Goal: Task Accomplishment & Management: Manage account settings

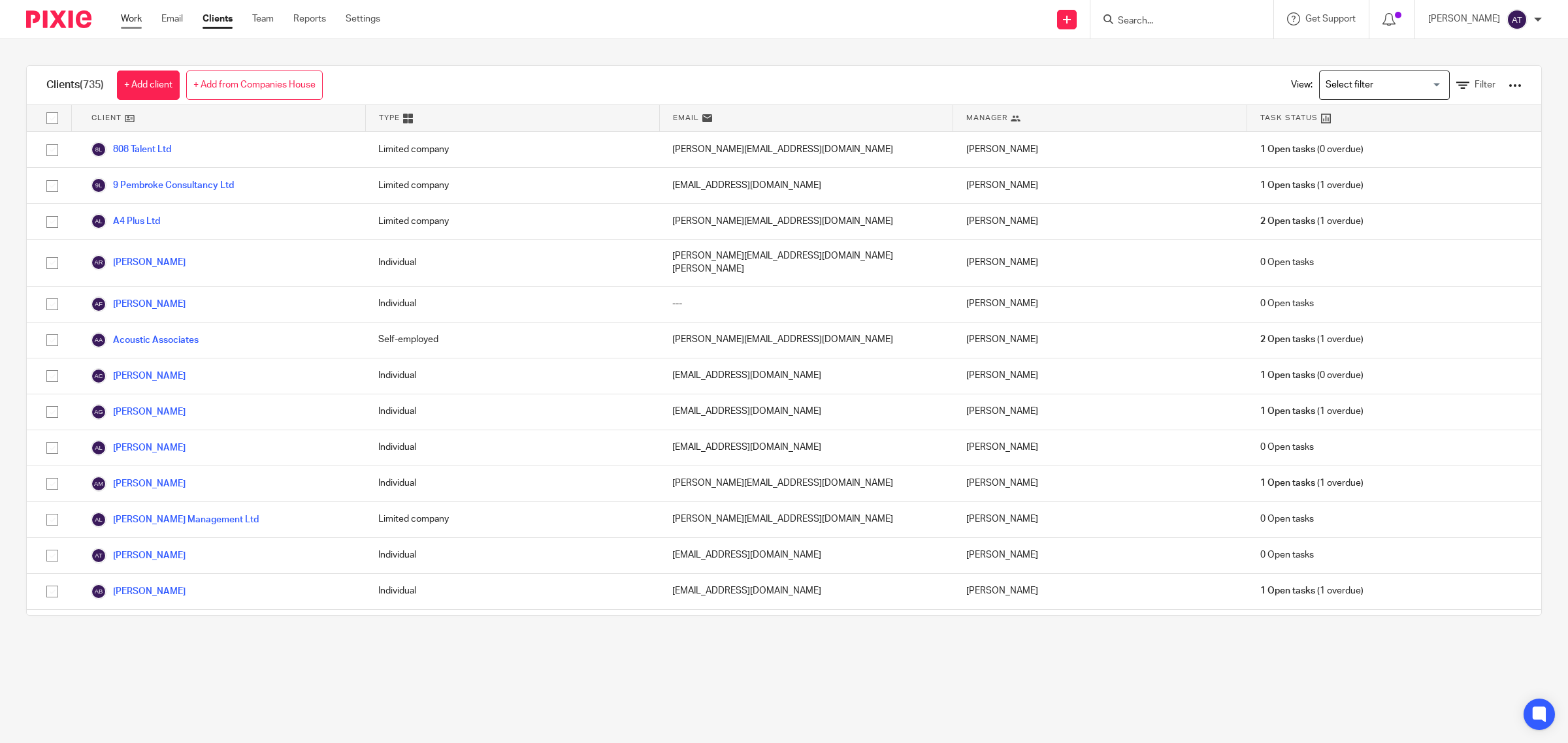
click at [141, 25] on link "Work" at bounding box center [131, 19] width 20 height 13
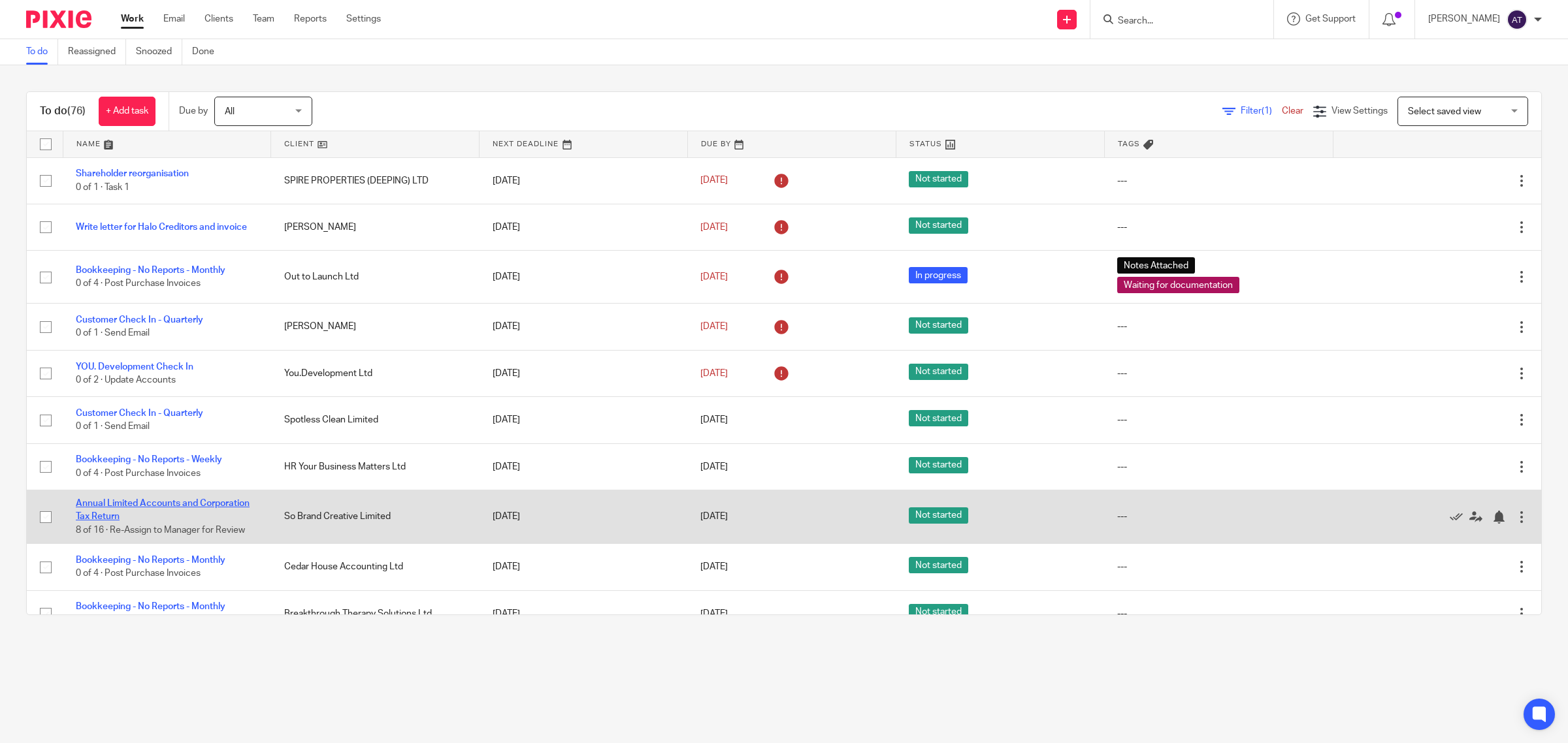
click at [177, 503] on link "Annual Limited Accounts and Corporation Tax Return" at bounding box center [162, 510] width 174 height 22
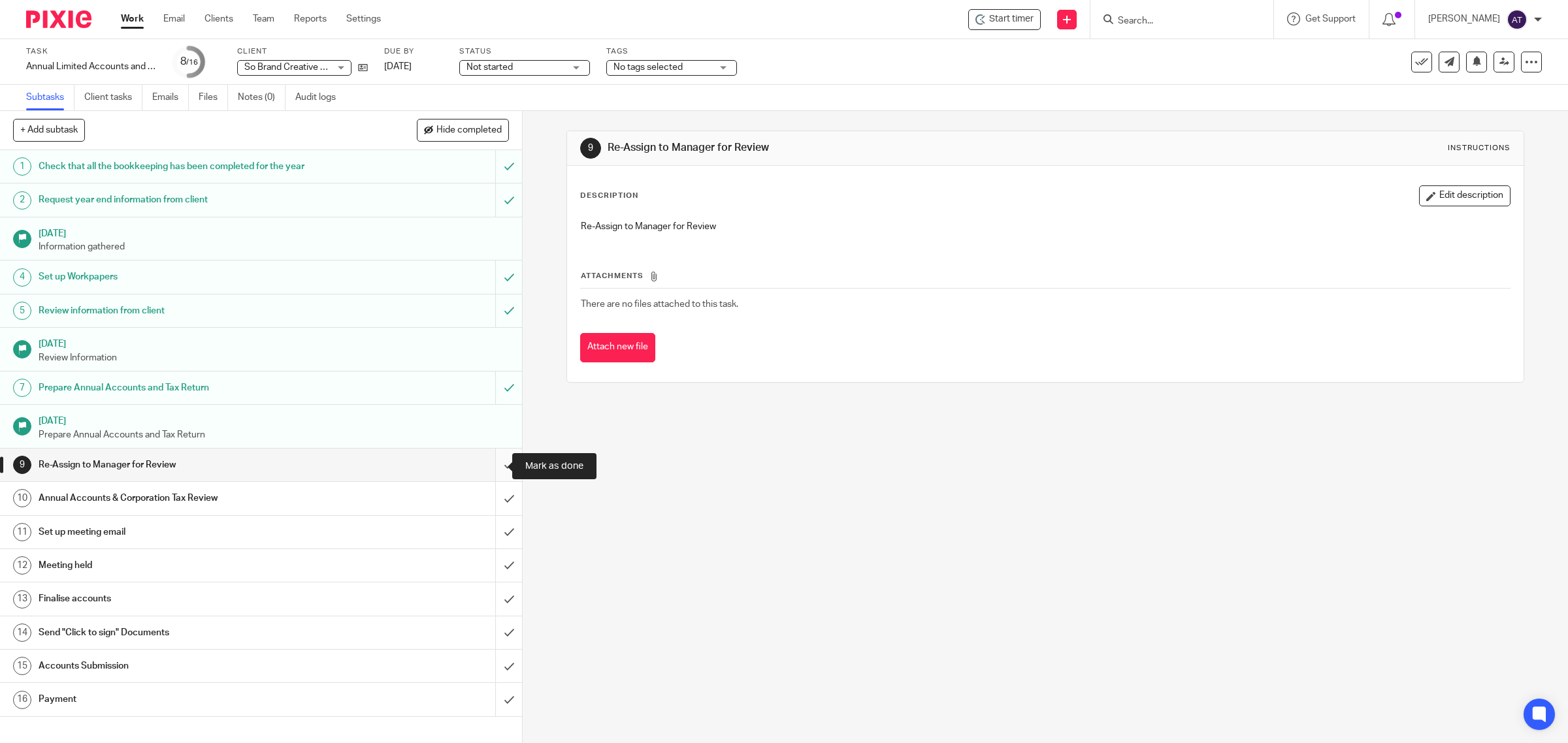
click at [493, 462] on input "submit" at bounding box center [261, 465] width 522 height 33
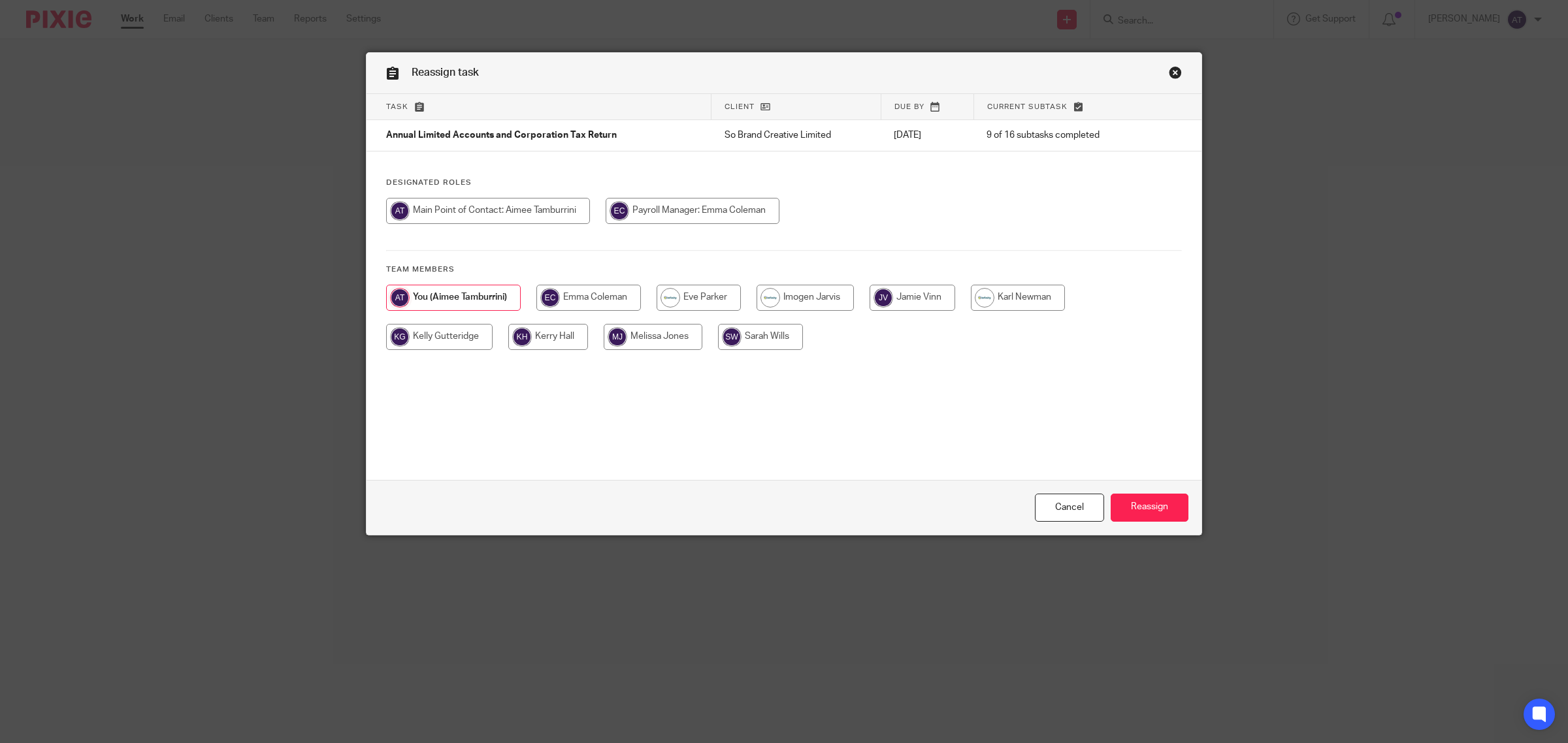
click at [743, 329] on input "radio" at bounding box center [760, 337] width 85 height 26
radio input "true"
click at [1140, 507] on input "Reassign" at bounding box center [1149, 507] width 77 height 28
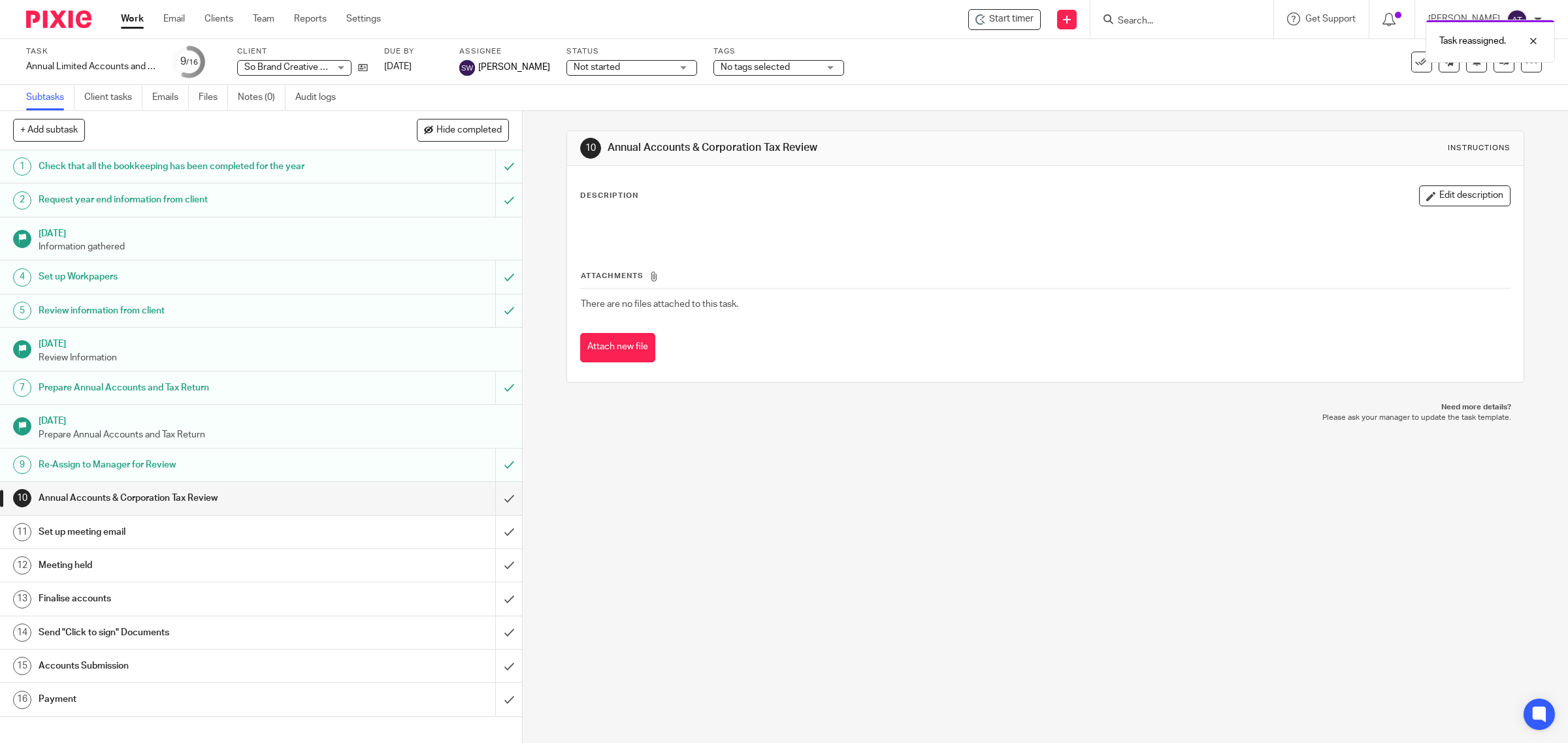
click at [122, 23] on link "Work" at bounding box center [132, 19] width 23 height 13
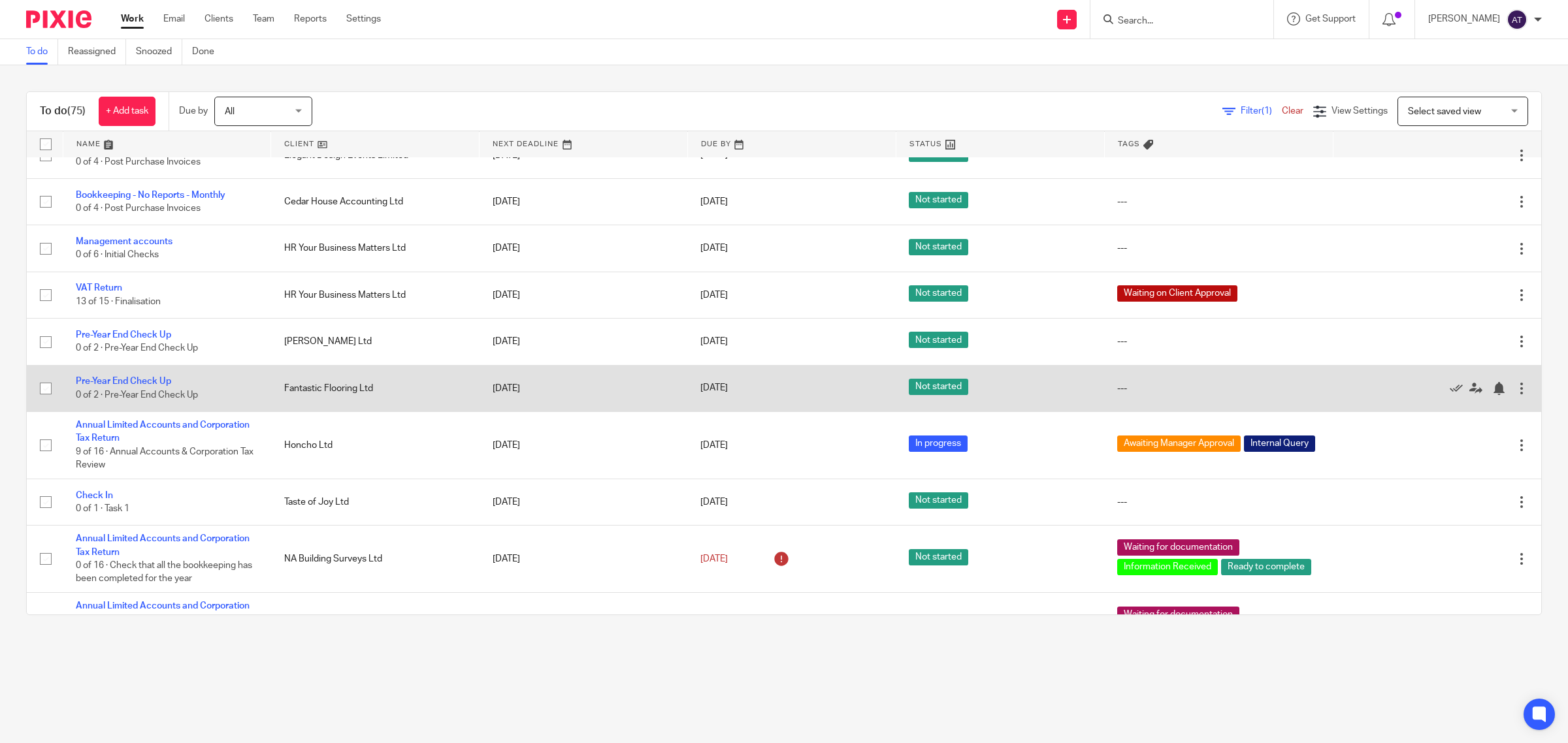
scroll to position [408, 0]
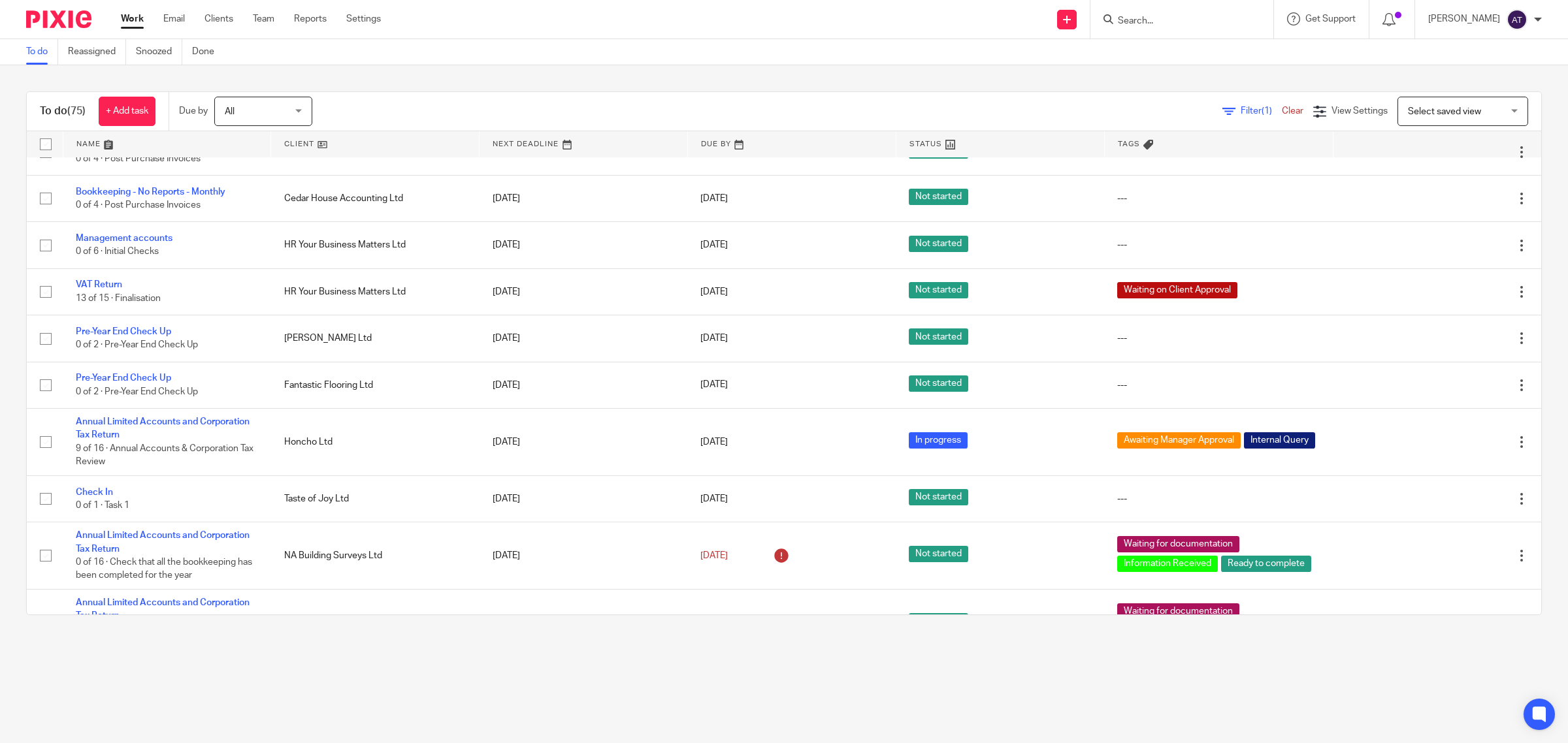
click at [1135, 23] on input "Search" at bounding box center [1175, 21] width 117 height 12
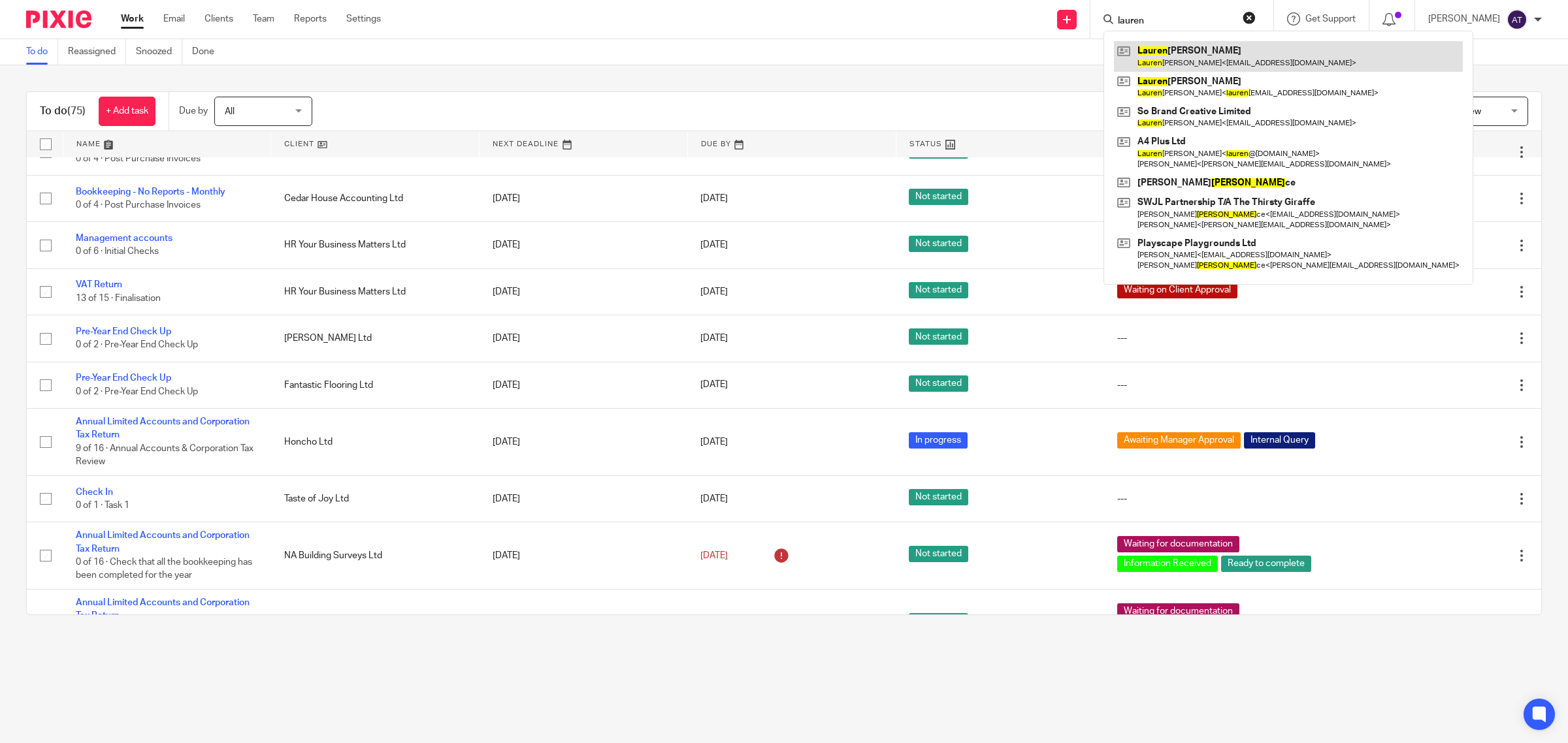
type input "lauren"
click at [1200, 62] on link at bounding box center [1288, 56] width 348 height 30
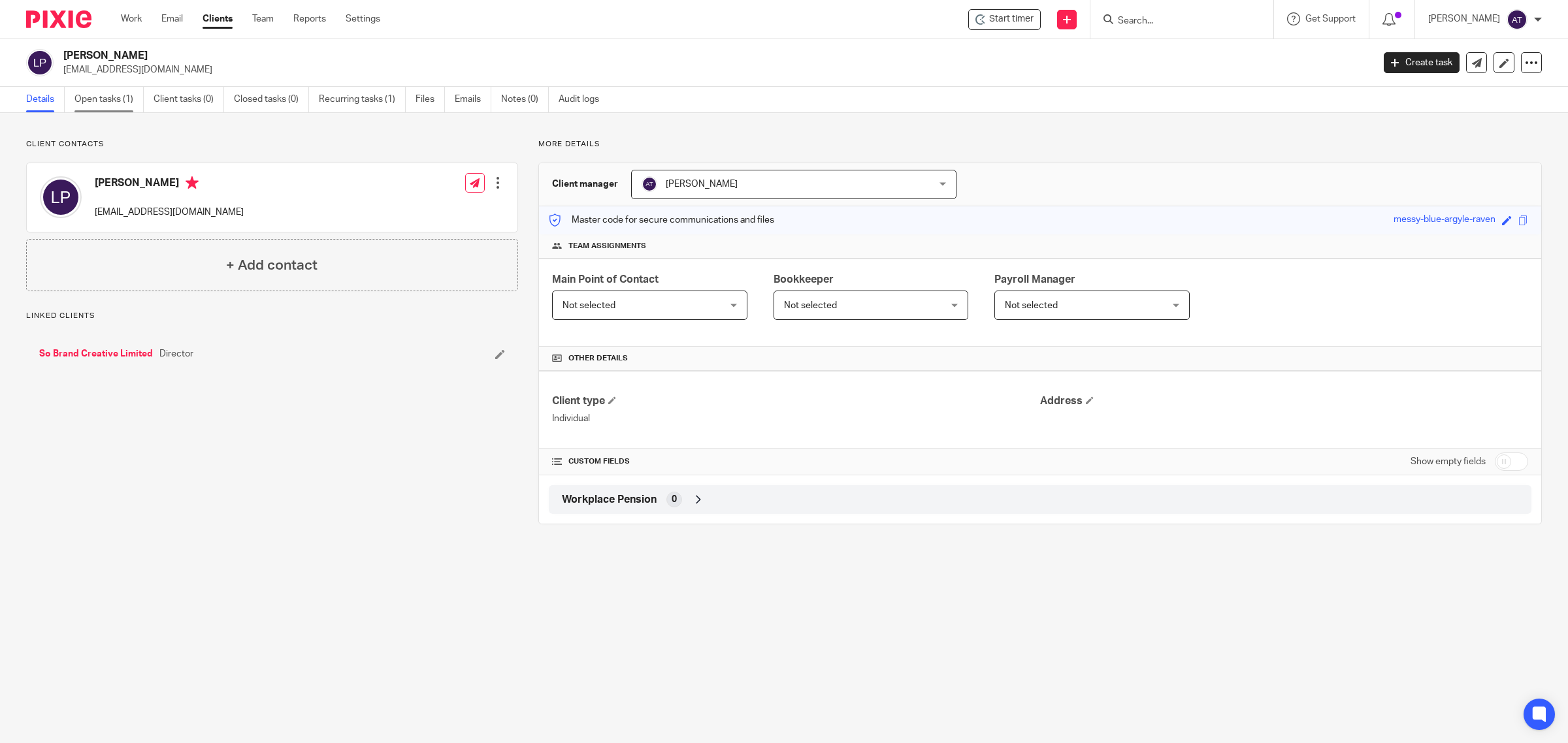
click at [118, 106] on link "Open tasks (1)" at bounding box center [109, 99] width 69 height 25
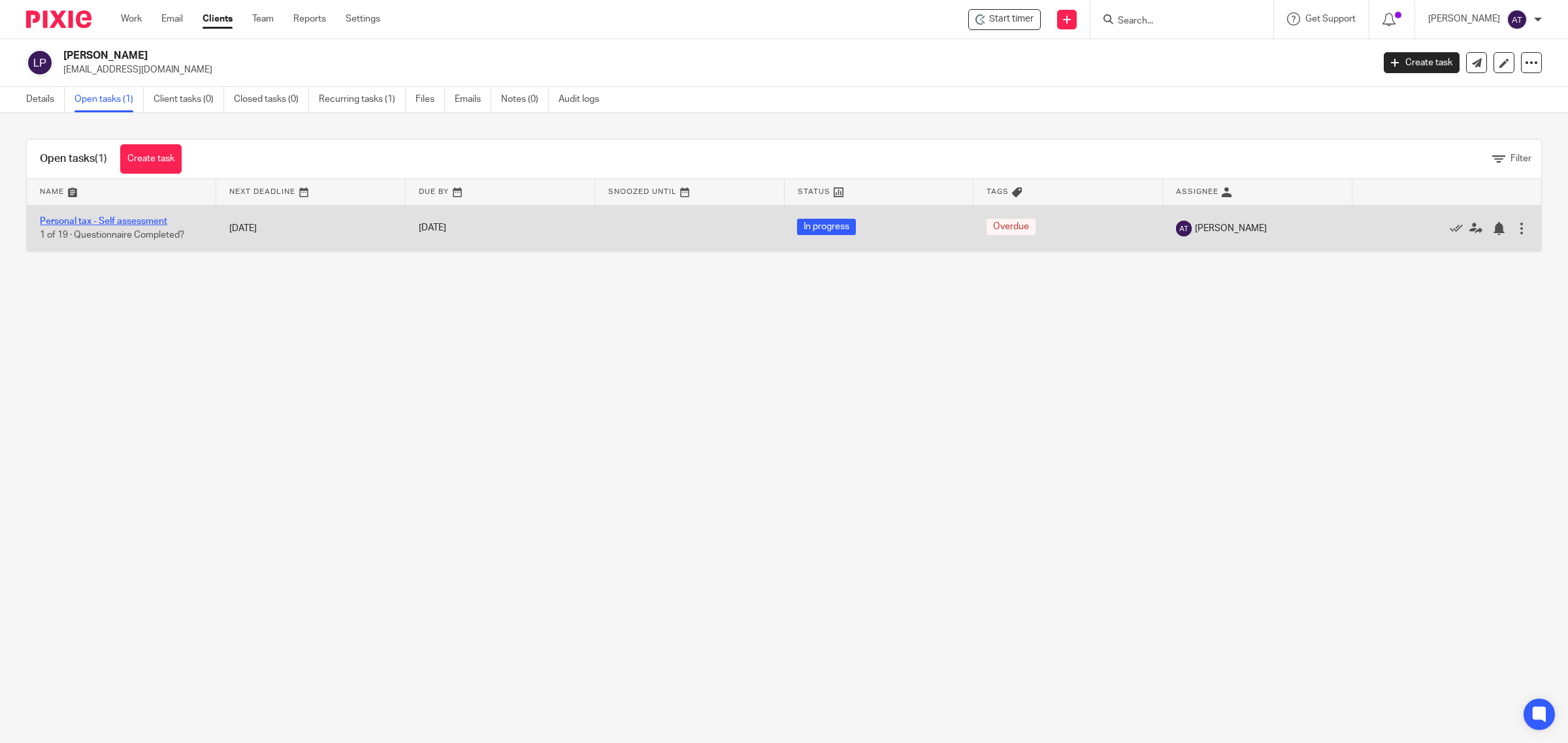
click at [119, 218] on link "Personal tax - Self assessment" at bounding box center [103, 222] width 128 height 9
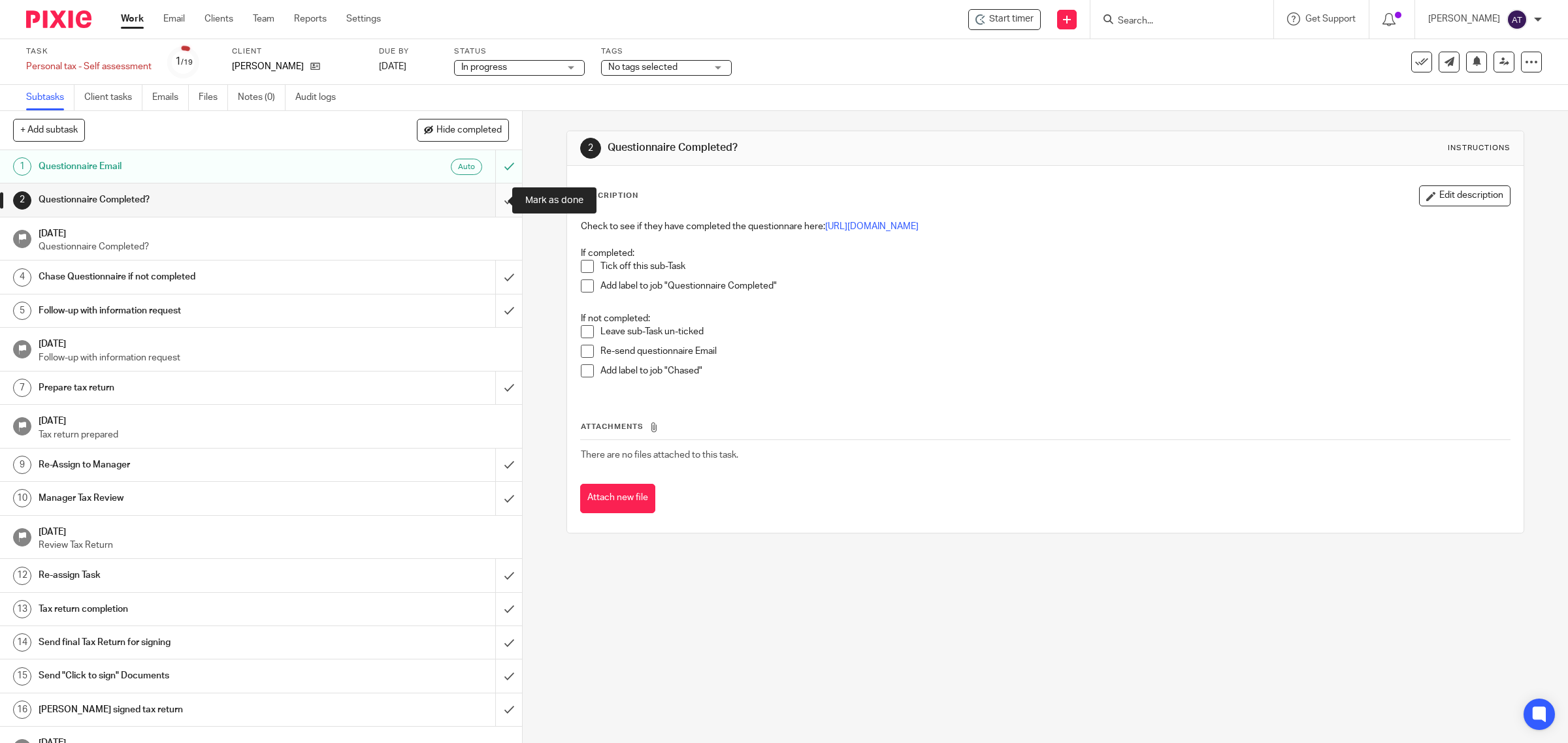
click at [491, 207] on input "submit" at bounding box center [261, 199] width 522 height 33
click at [496, 276] on input "submit" at bounding box center [261, 277] width 522 height 33
click at [490, 317] on input "submit" at bounding box center [261, 310] width 522 height 33
click at [485, 397] on input "submit" at bounding box center [261, 387] width 522 height 33
click at [490, 460] on input "submit" at bounding box center [261, 465] width 522 height 33
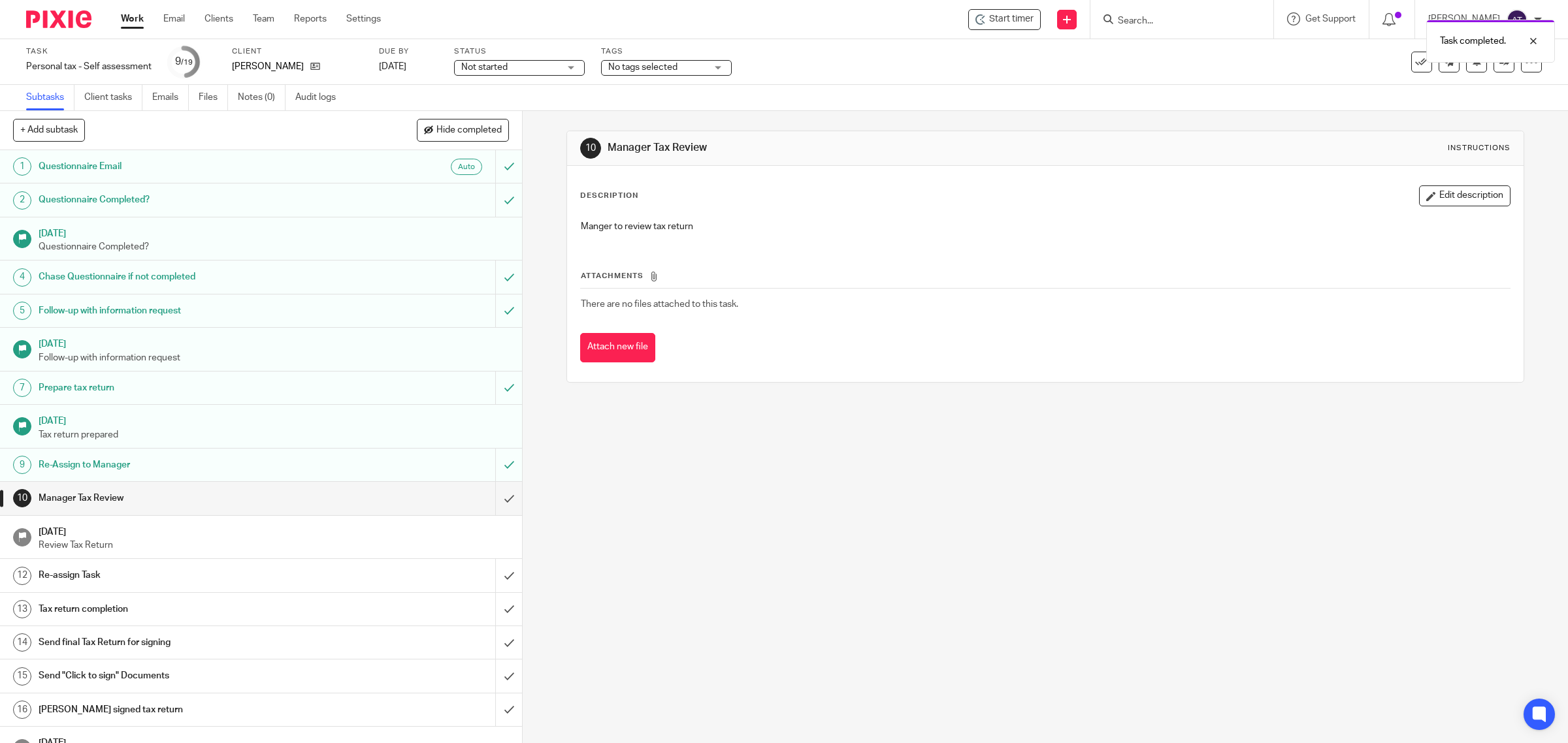
click at [665, 73] on span "No tags selected" at bounding box center [657, 67] width 98 height 14
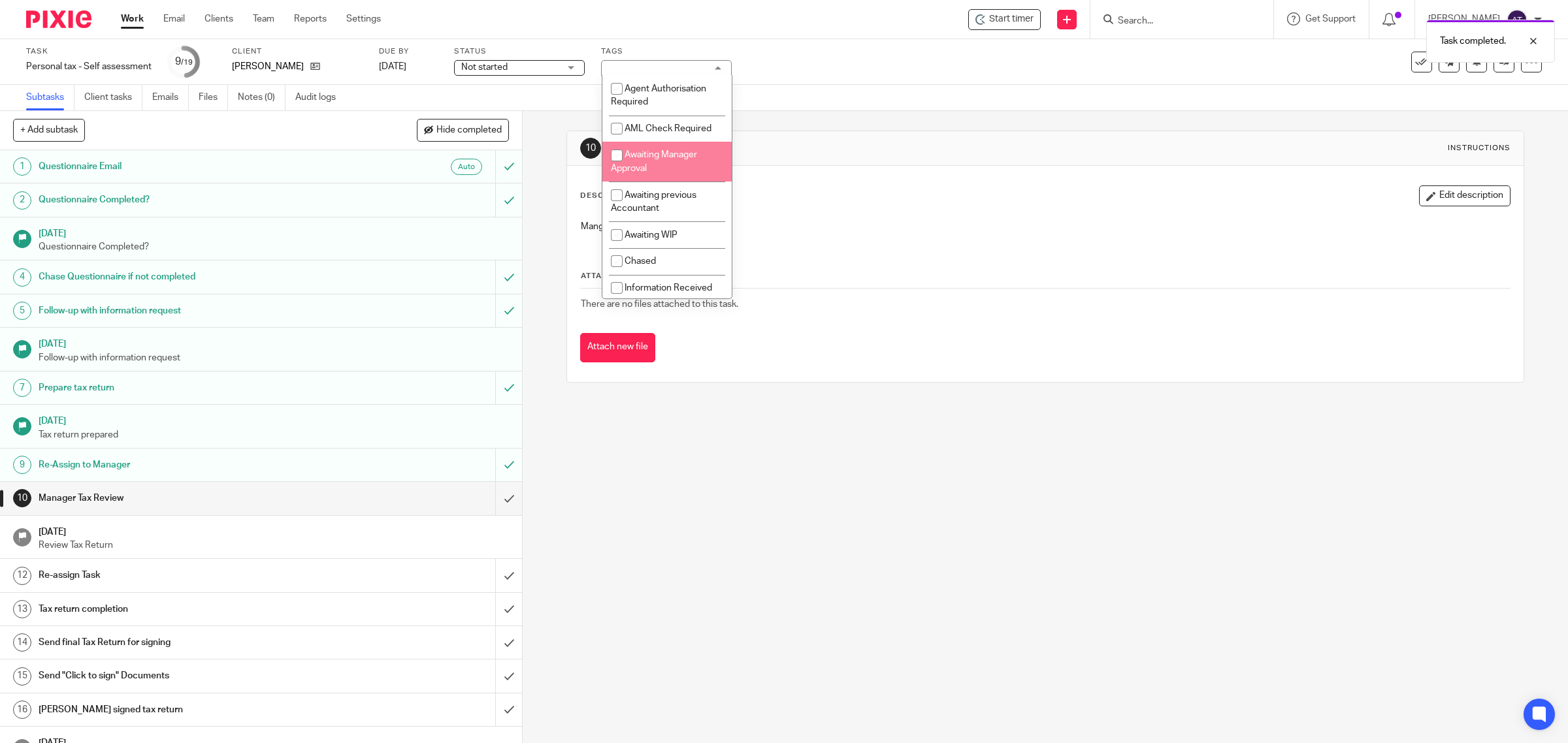
click at [663, 174] on li "Awaiting Manager Approval" at bounding box center [667, 161] width 130 height 40
checkbox input "true"
click at [1499, 66] on icon at bounding box center [1504, 61] width 10 height 10
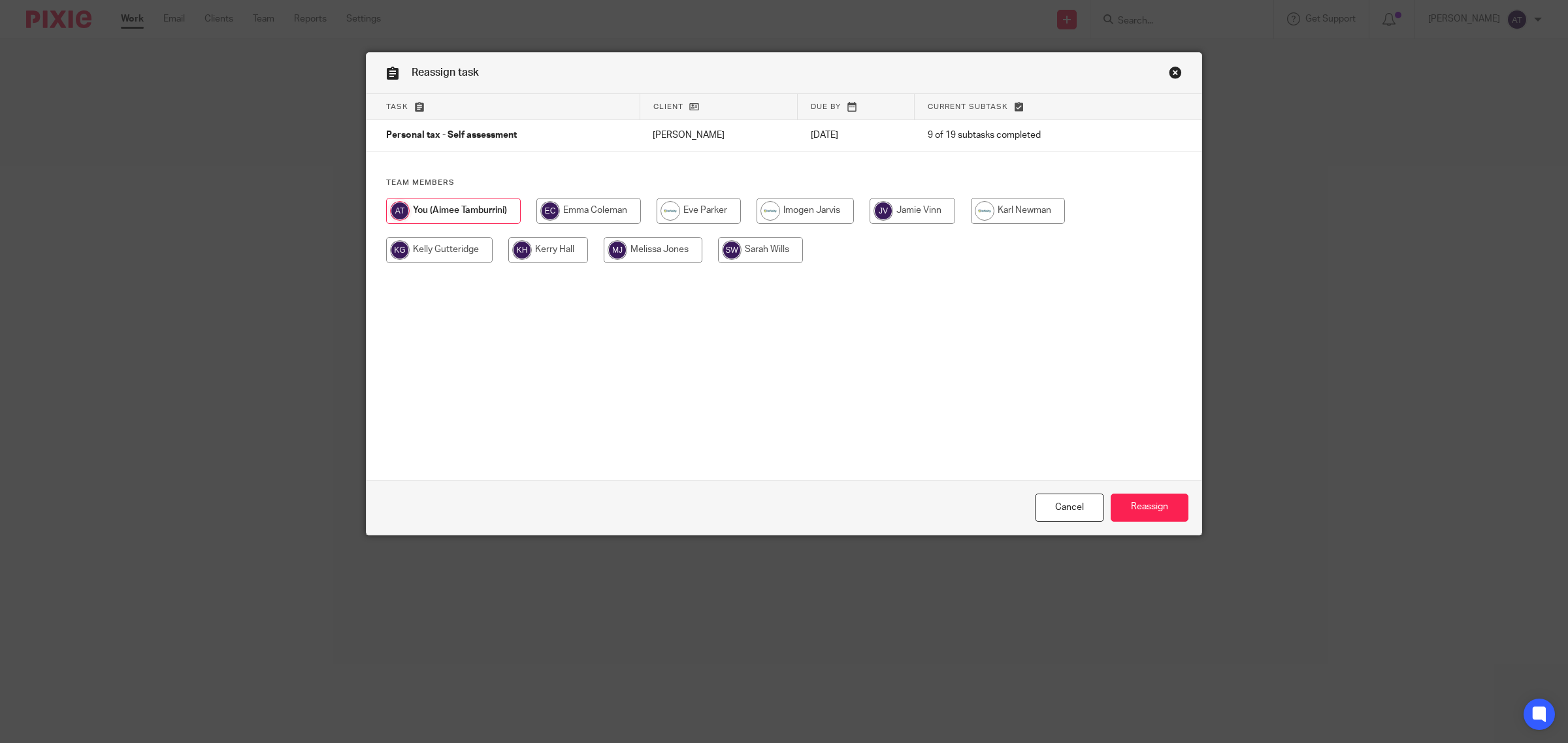
click at [764, 254] on input "radio" at bounding box center [760, 250] width 85 height 26
radio input "true"
click at [1140, 507] on input "Reassign" at bounding box center [1149, 507] width 77 height 28
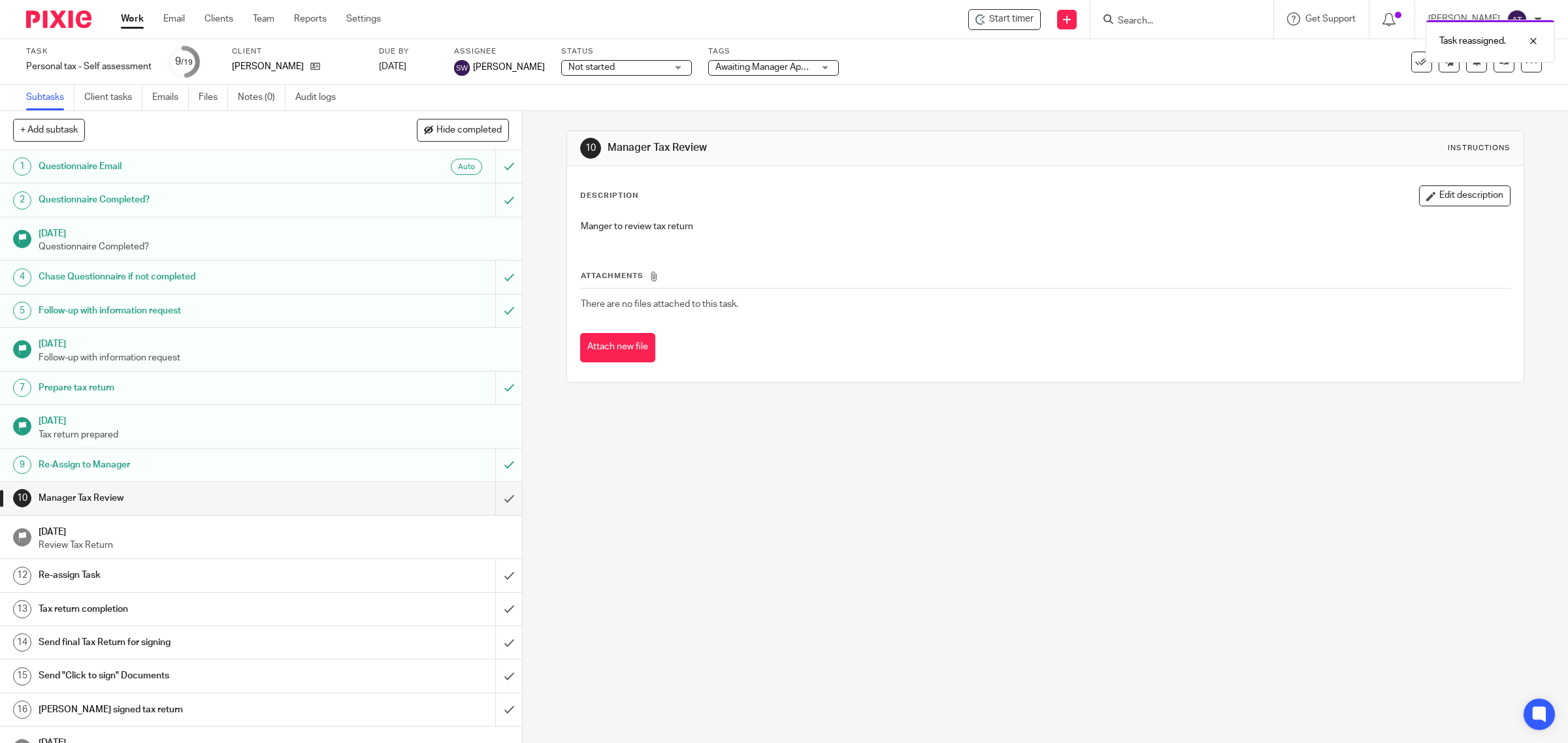
click at [1153, 20] on div "Task reassigned." at bounding box center [1168, 37] width 770 height 49
click at [1129, 24] on div "Task reassigned." at bounding box center [1168, 37] width 770 height 49
click at [1118, 20] on input "Search" at bounding box center [1175, 21] width 117 height 12
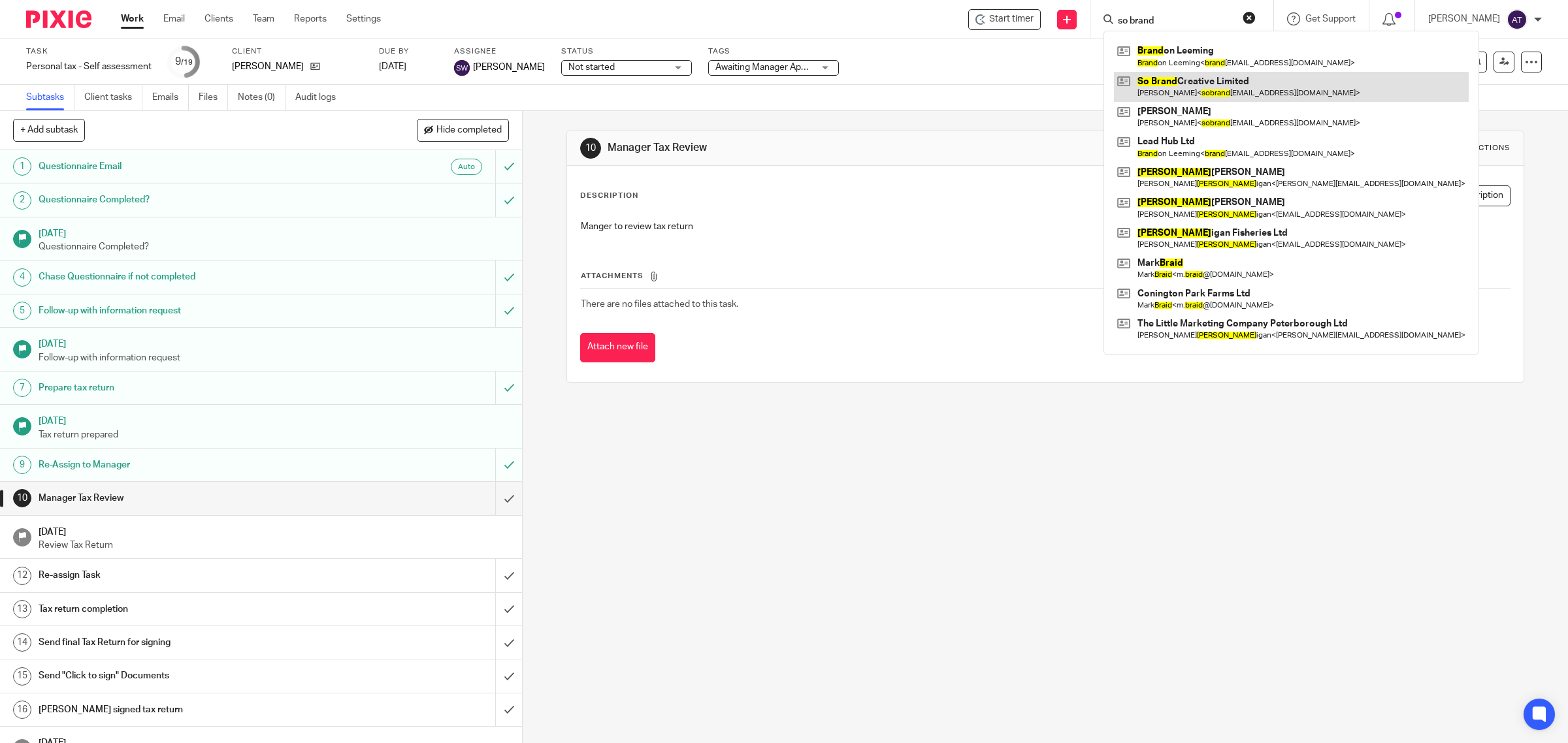
type input "so brand"
click at [1201, 80] on link at bounding box center [1291, 87] width 355 height 30
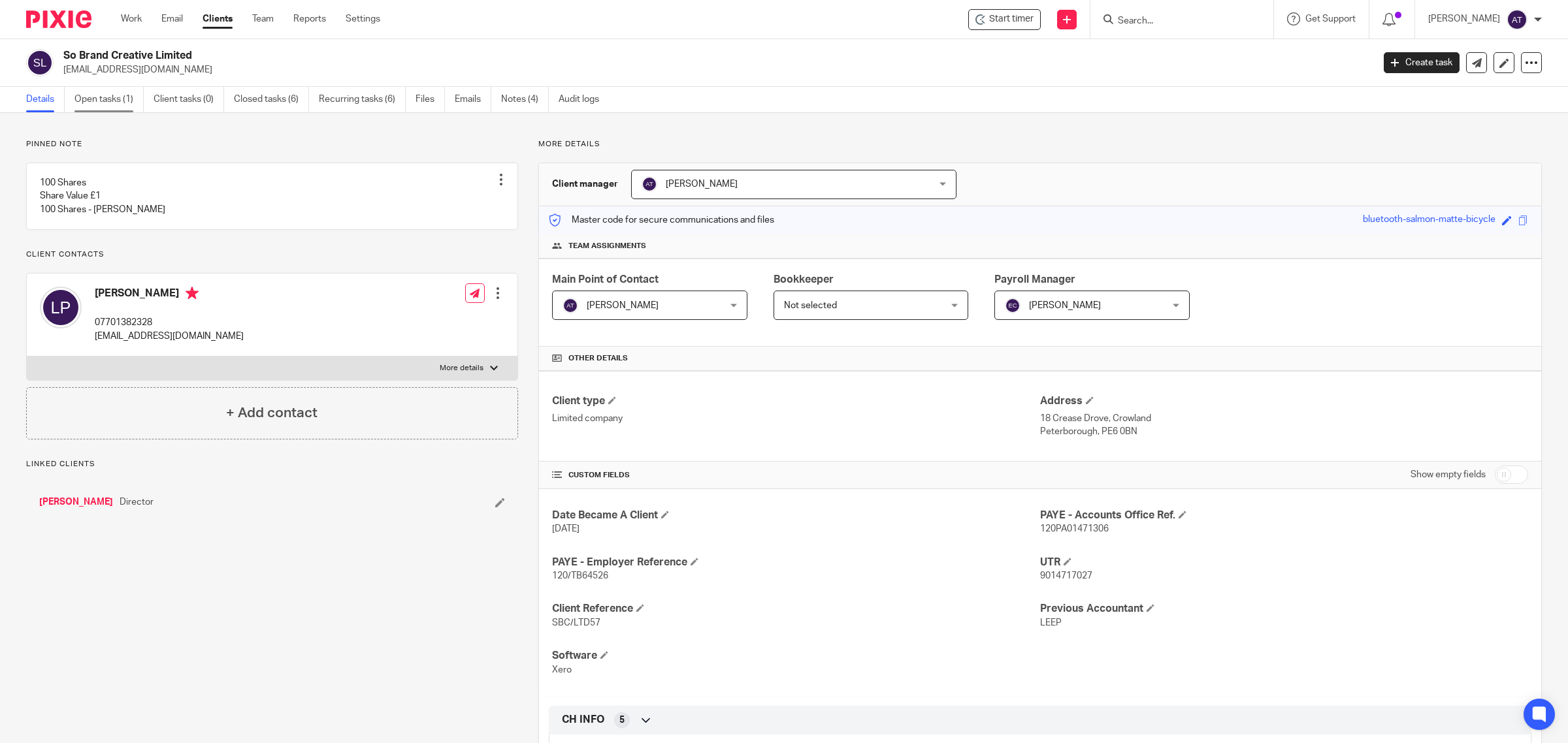
click at [121, 99] on link "Open tasks (1)" at bounding box center [109, 99] width 69 height 25
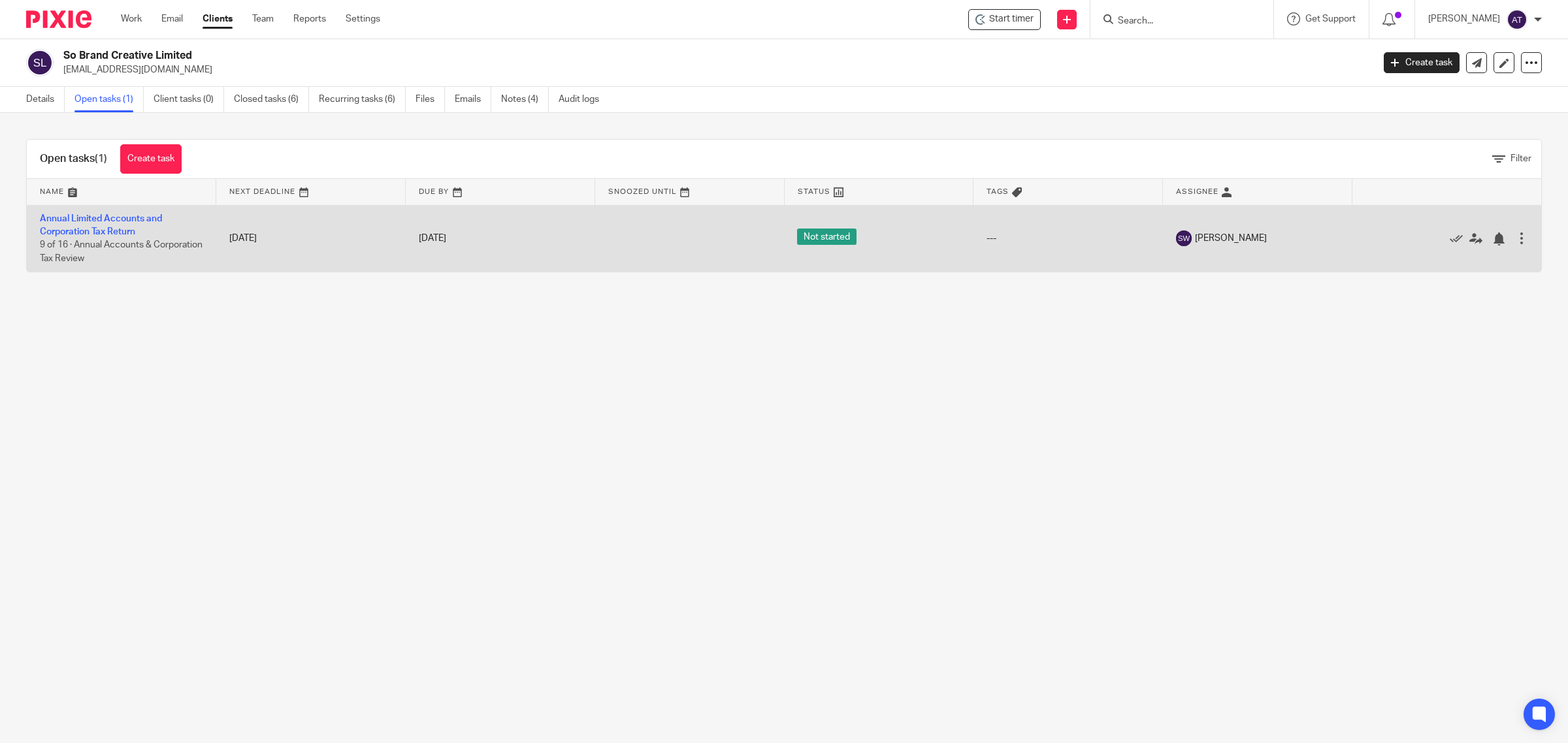
click at [113, 224] on td "Annual Limited Accounts and Corporation Tax Return 9 of 16 · Annual Accounts & …" at bounding box center [121, 238] width 189 height 67
click at [92, 222] on link "Annual Limited Accounts and Corporation Tax Return" at bounding box center [101, 225] width 122 height 22
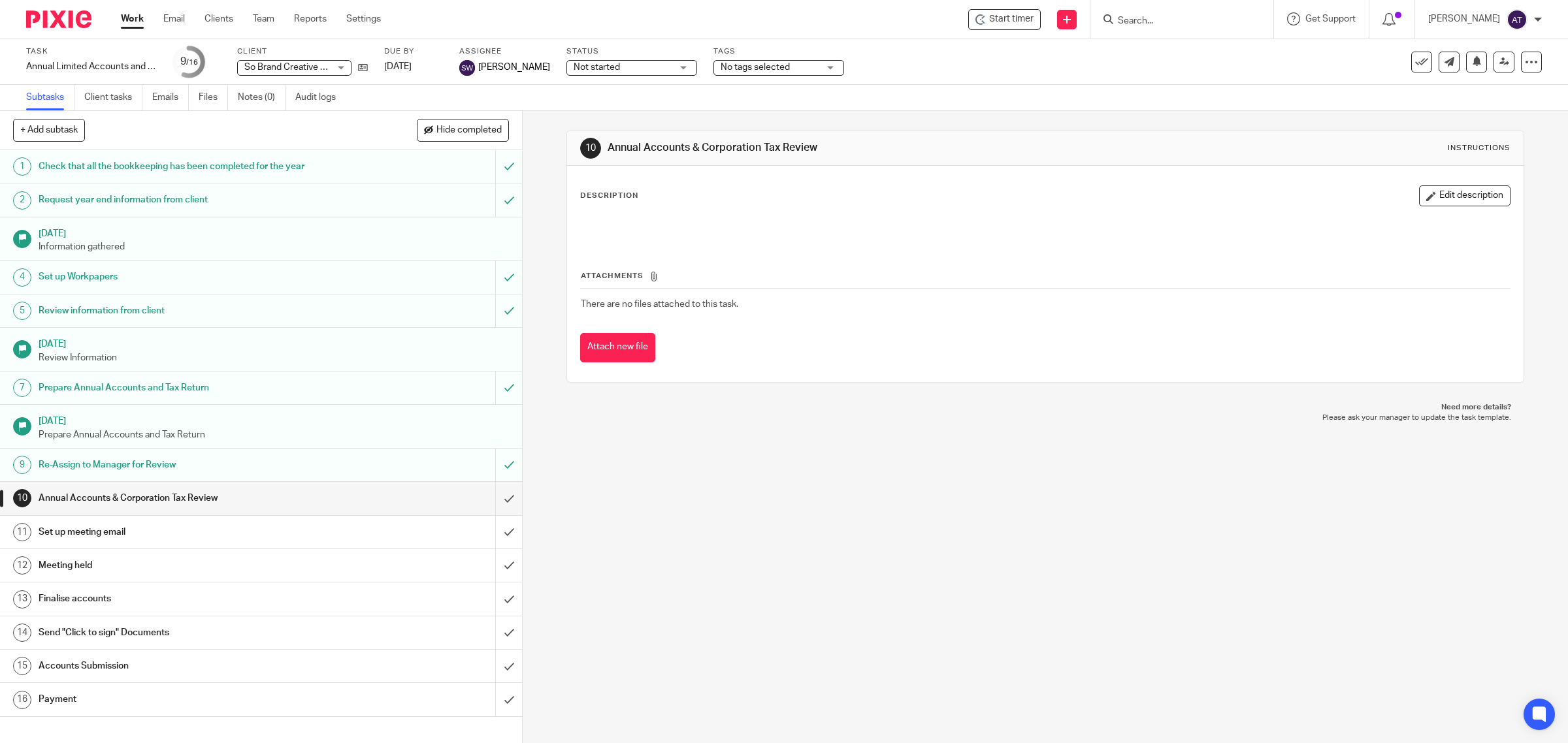
click at [751, 72] on span "No tags selected" at bounding box center [769, 67] width 98 height 14
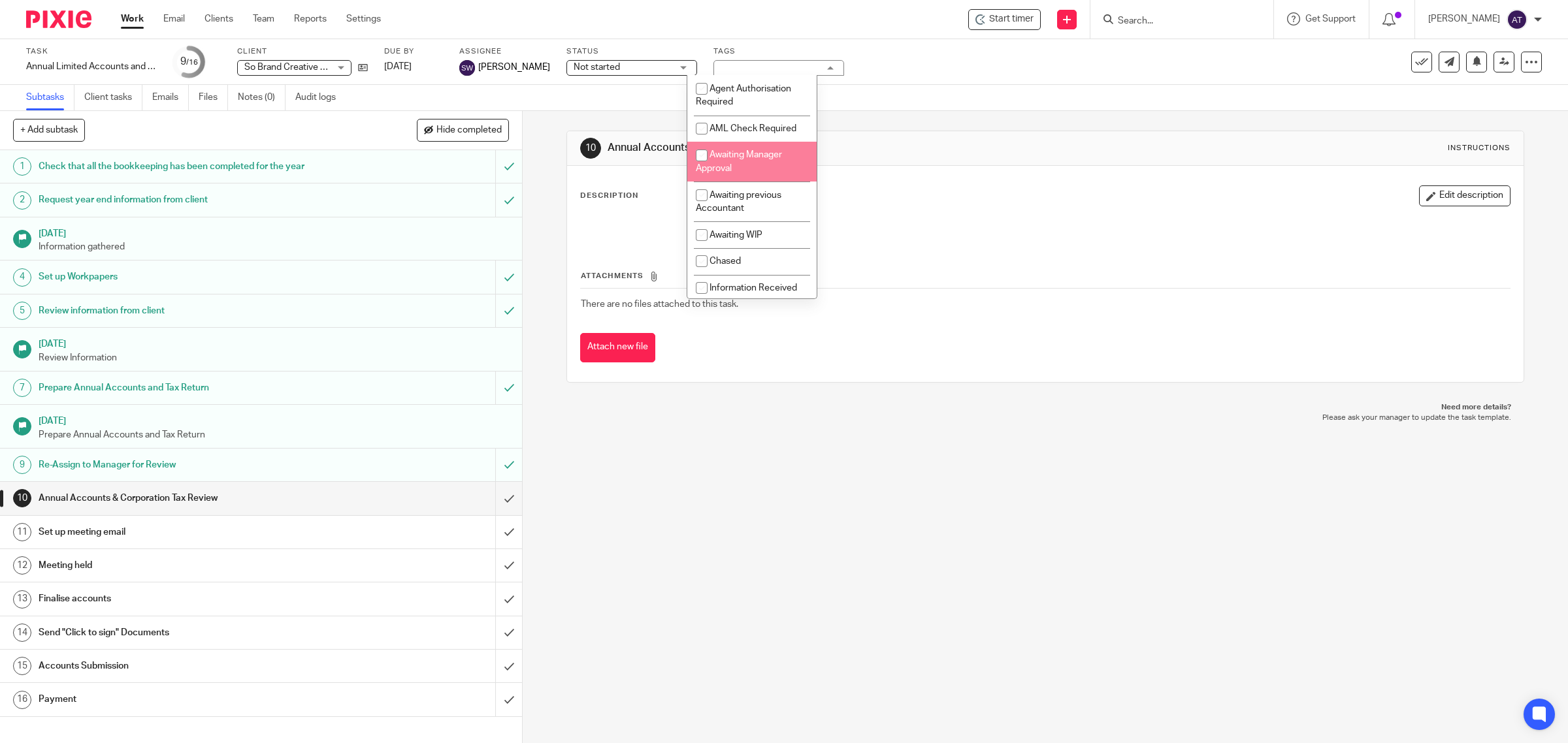
click at [751, 165] on span "Awaiting Manager Approval" at bounding box center [739, 161] width 87 height 23
checkbox input "true"
click at [768, 474] on div "10 Annual Accounts & Corporation Tax Review Instructions Description Edit descr…" at bounding box center [1045, 426] width 1045 height 632
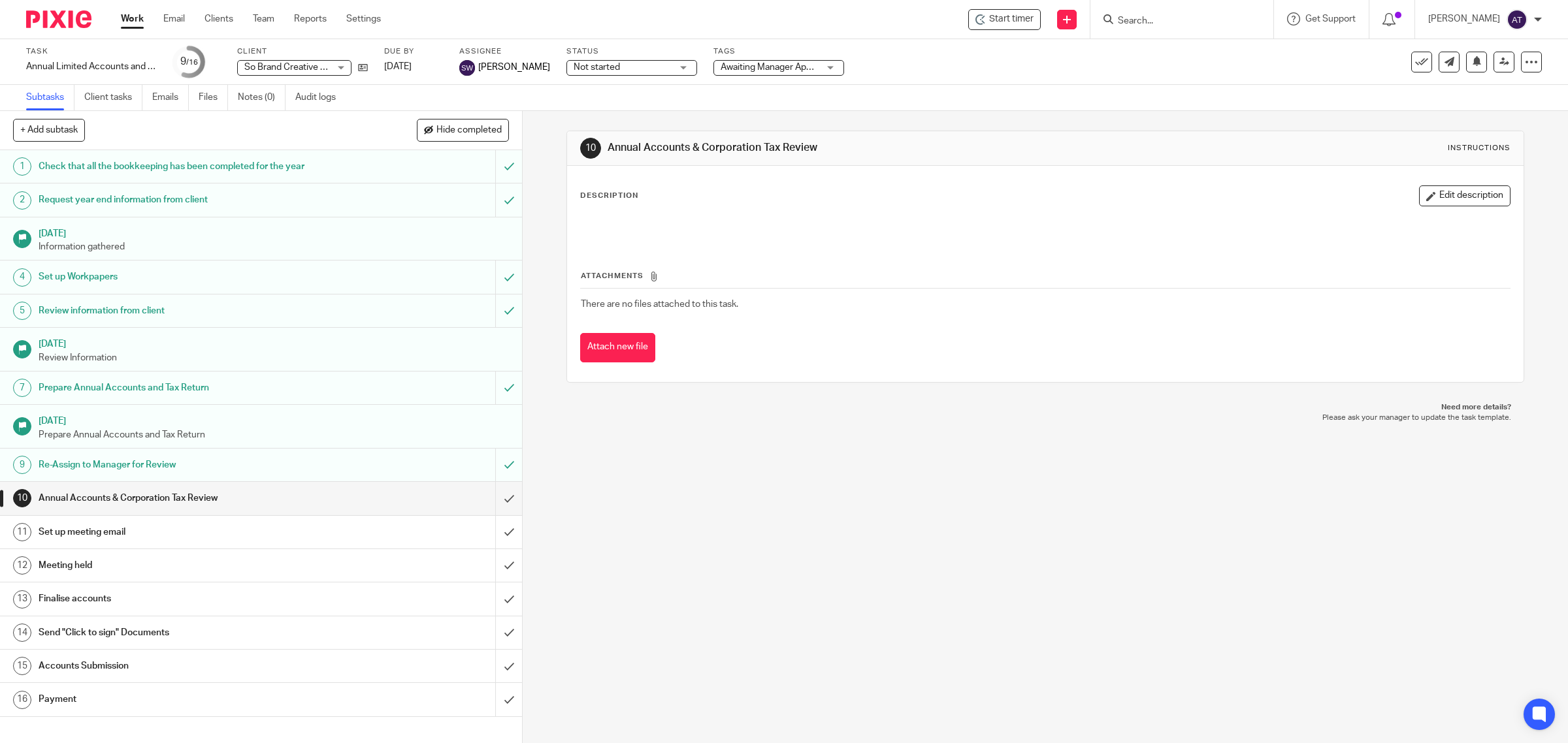
click at [135, 23] on link "Work" at bounding box center [132, 19] width 23 height 13
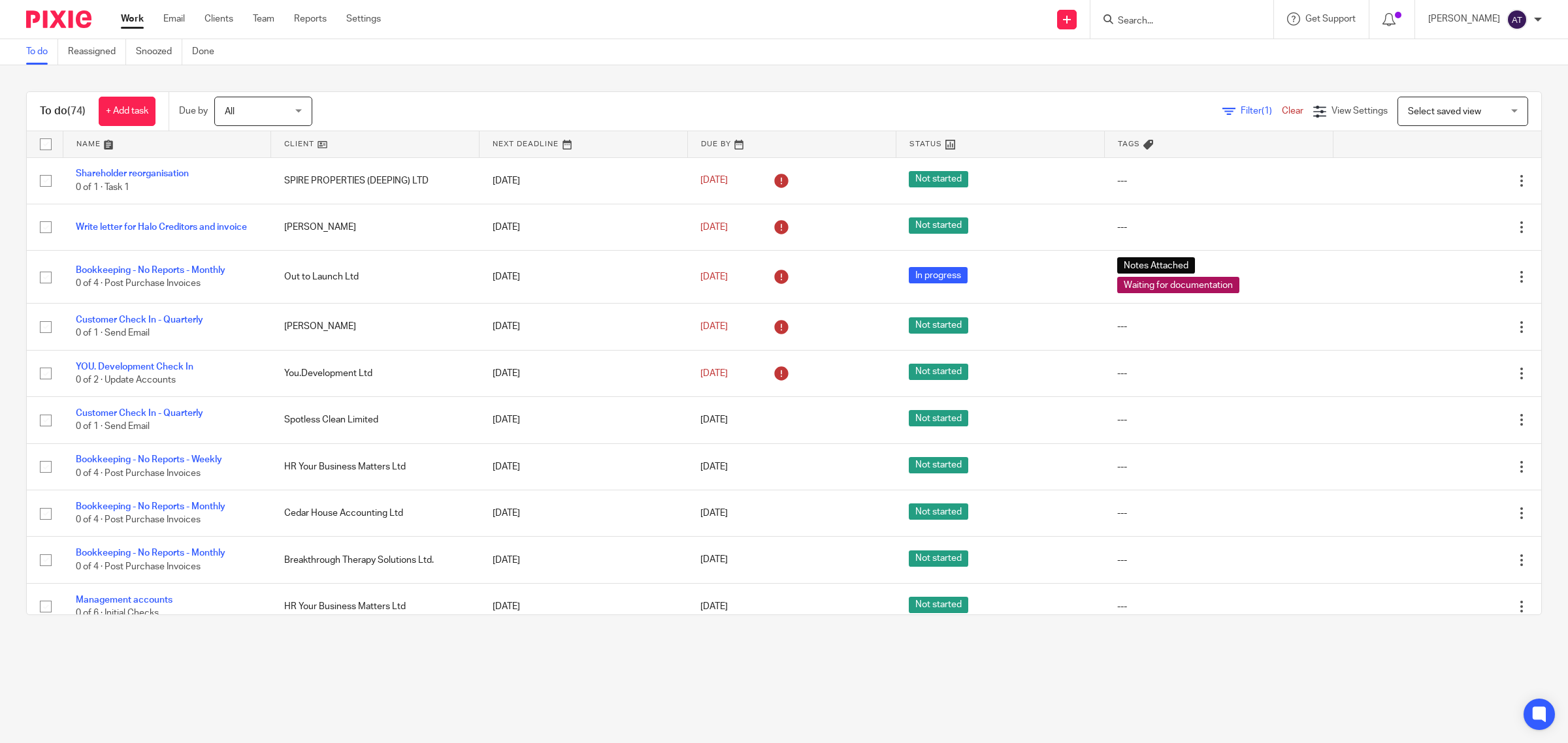
click at [1125, 20] on input "Search" at bounding box center [1175, 21] width 117 height 12
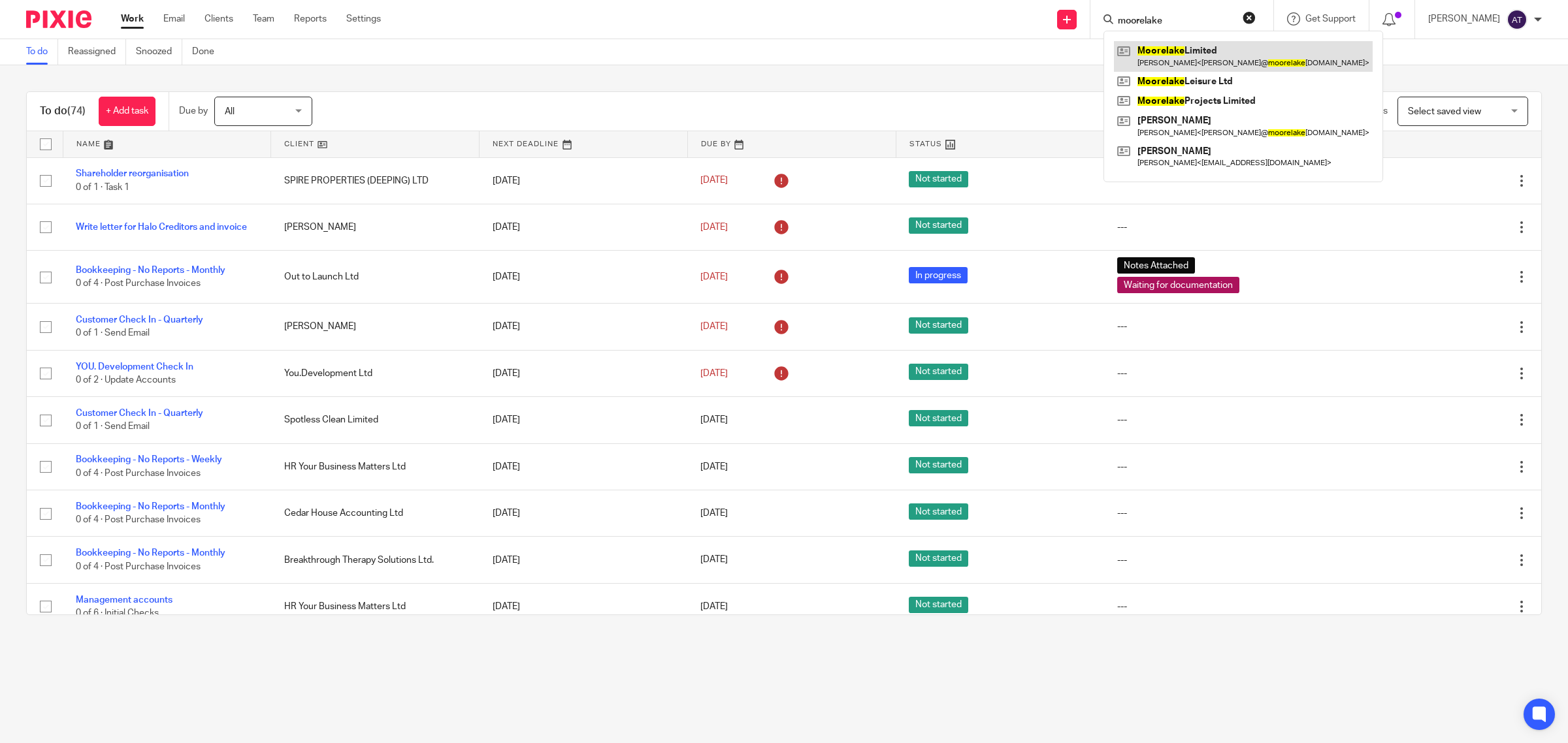
type input "moorelake"
click at [1191, 56] on link at bounding box center [1244, 56] width 259 height 30
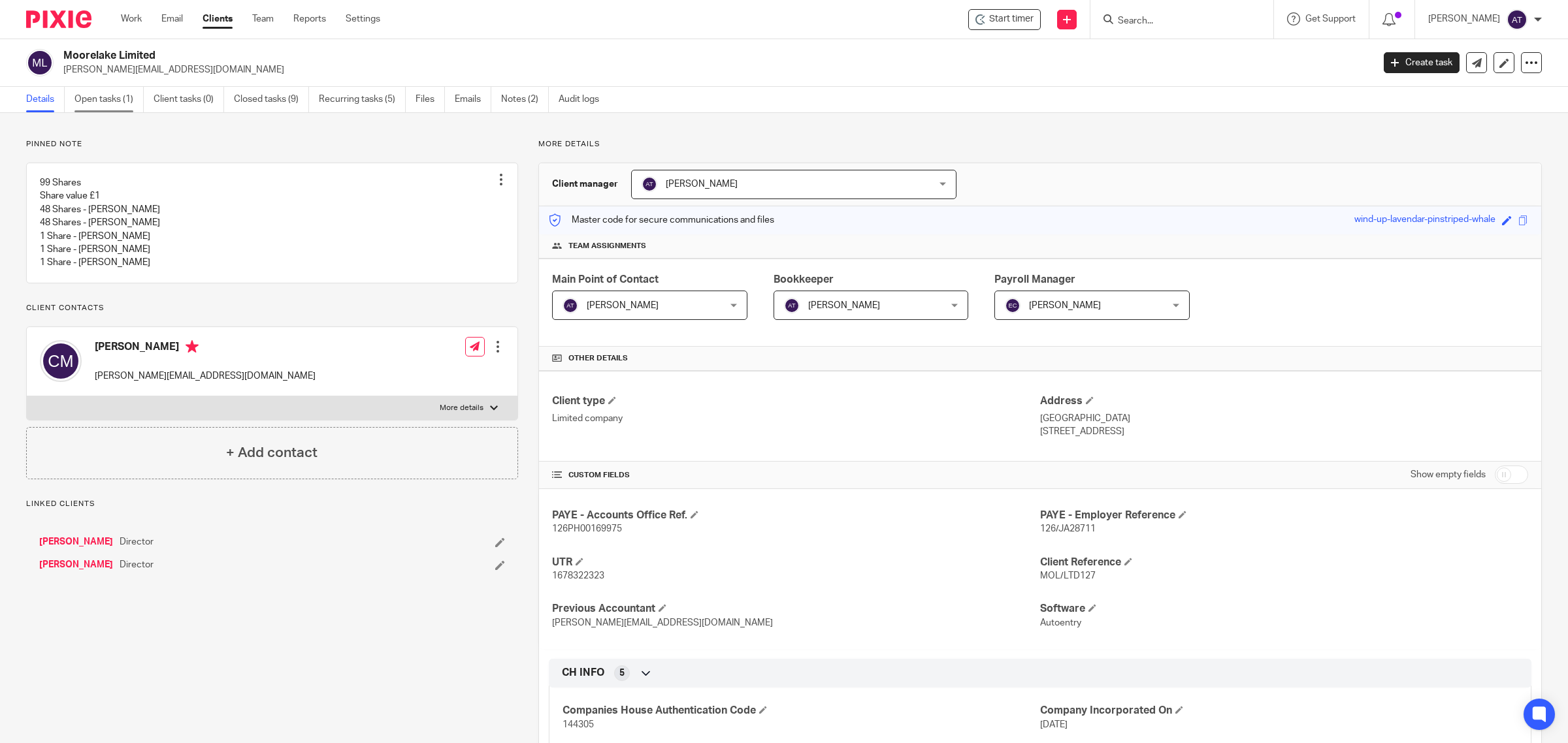
click at [121, 109] on link "Open tasks (1)" at bounding box center [109, 99] width 69 height 25
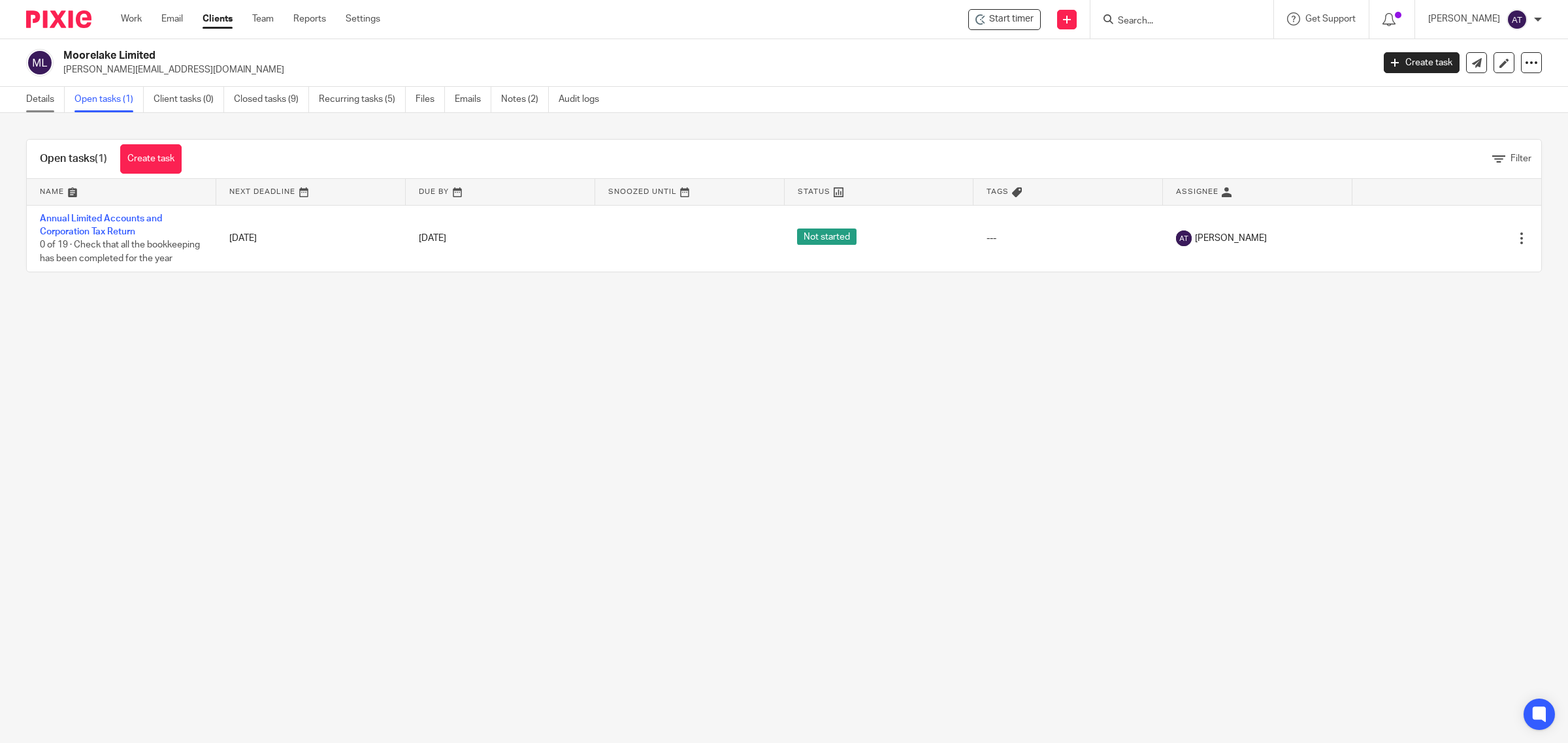
click at [43, 104] on link "Details" at bounding box center [45, 99] width 38 height 25
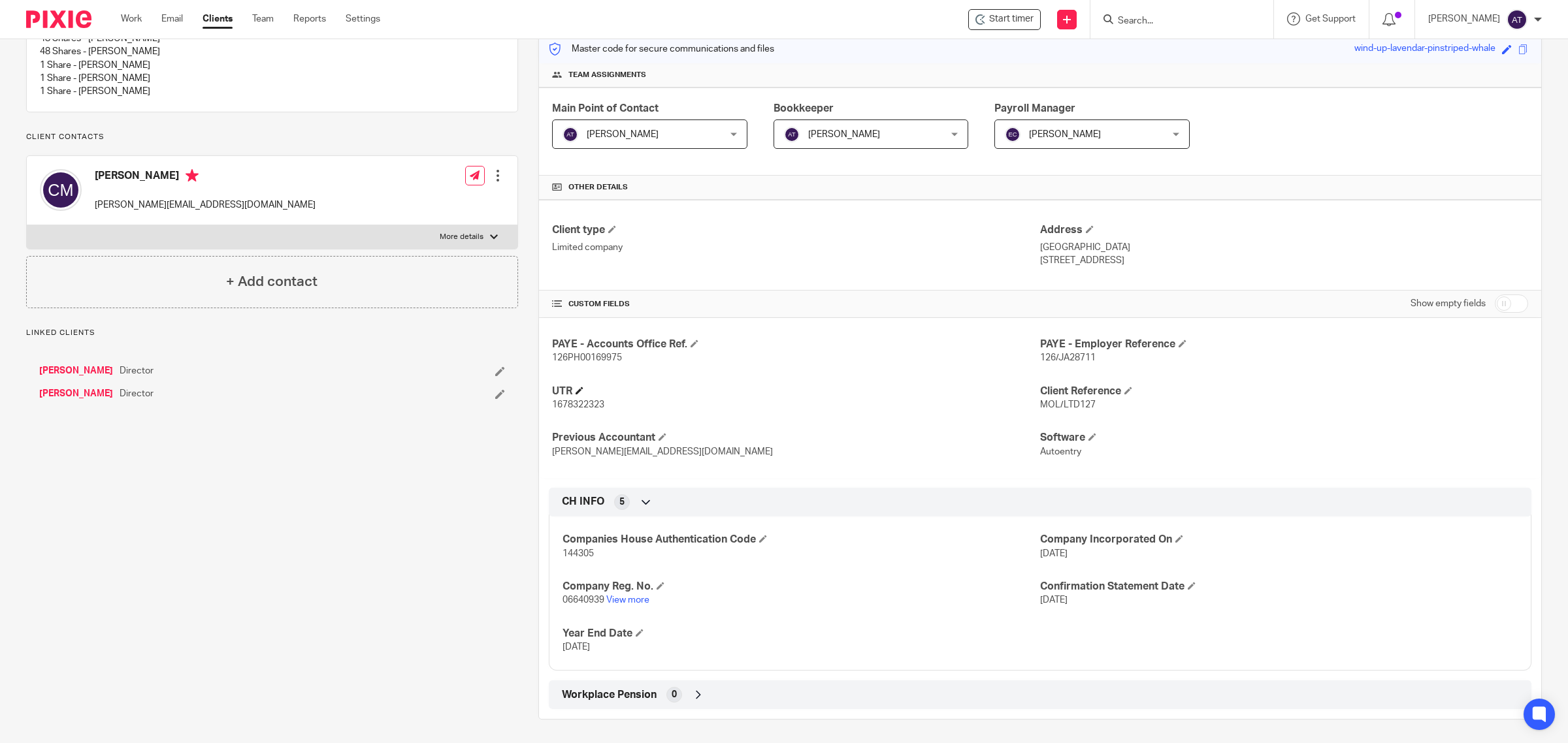
scroll to position [175, 0]
drag, startPoint x: 225, startPoint y: 215, endPoint x: 91, endPoint y: 224, distance: 134.3
click at [91, 223] on div "Craig Moore craig@moorelakeprojects.com Edit contact Create client from contact…" at bounding box center [272, 188] width 491 height 69
copy p "craig@moorelakeprojects.com"
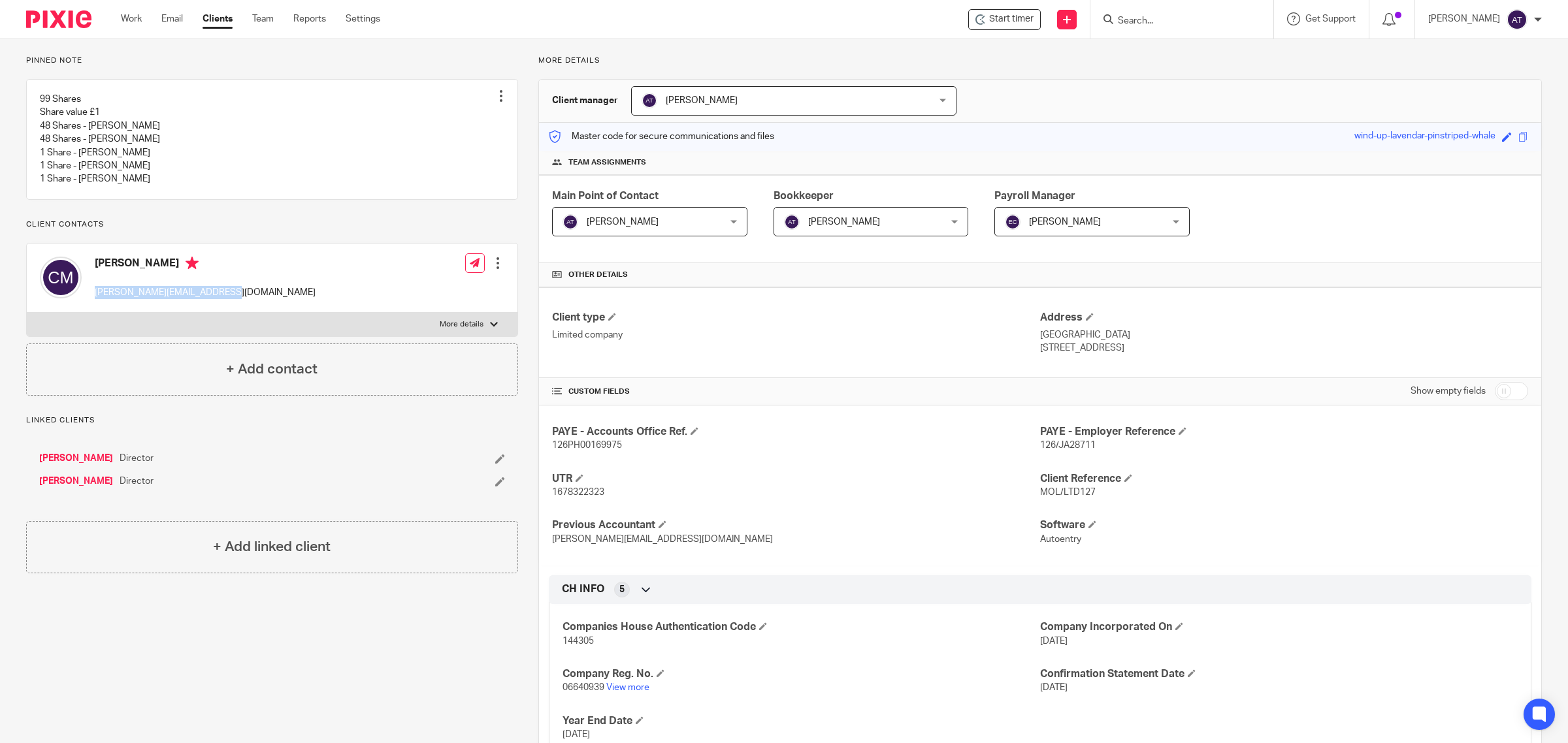
scroll to position [0, 0]
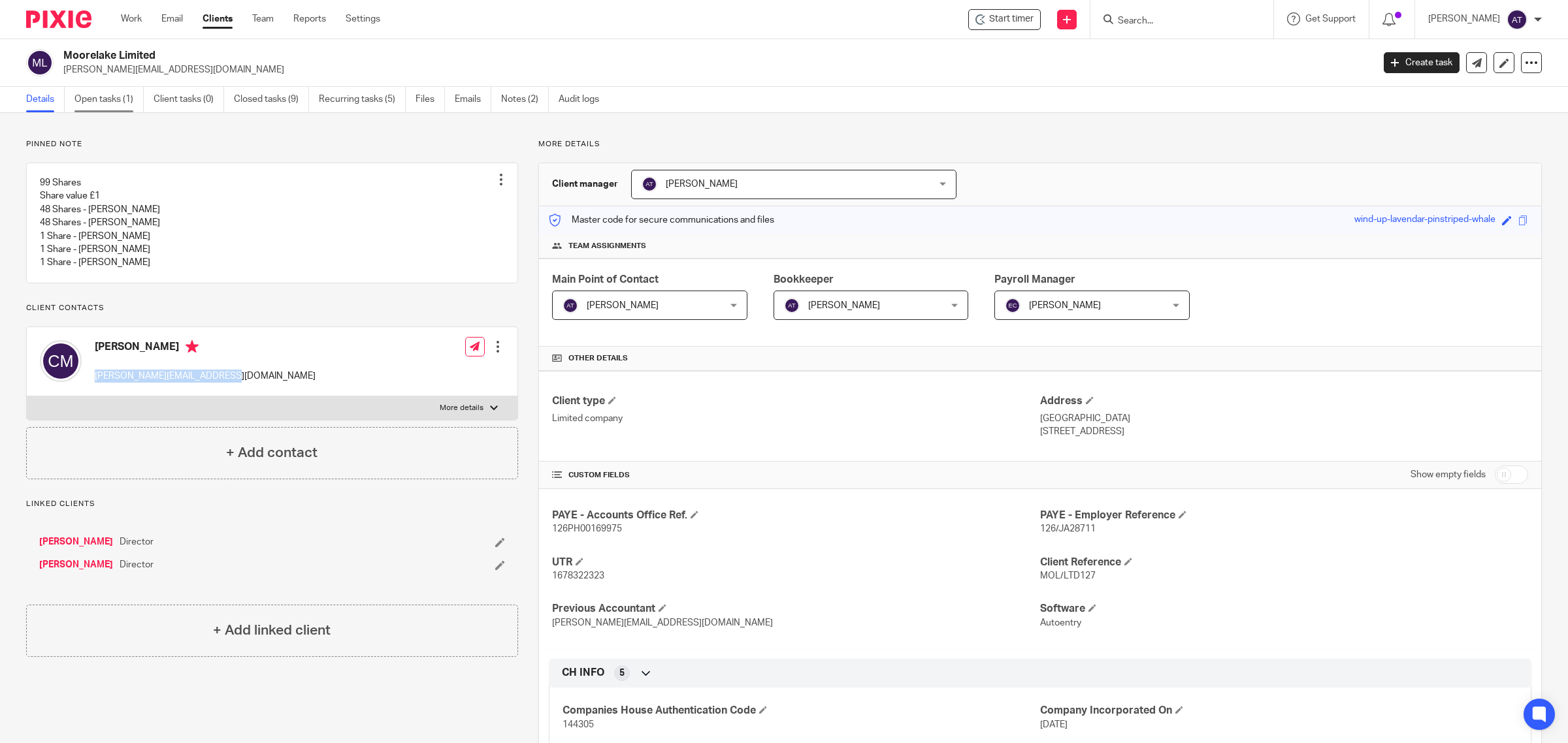
click at [104, 100] on link "Open tasks (1)" at bounding box center [109, 99] width 69 height 25
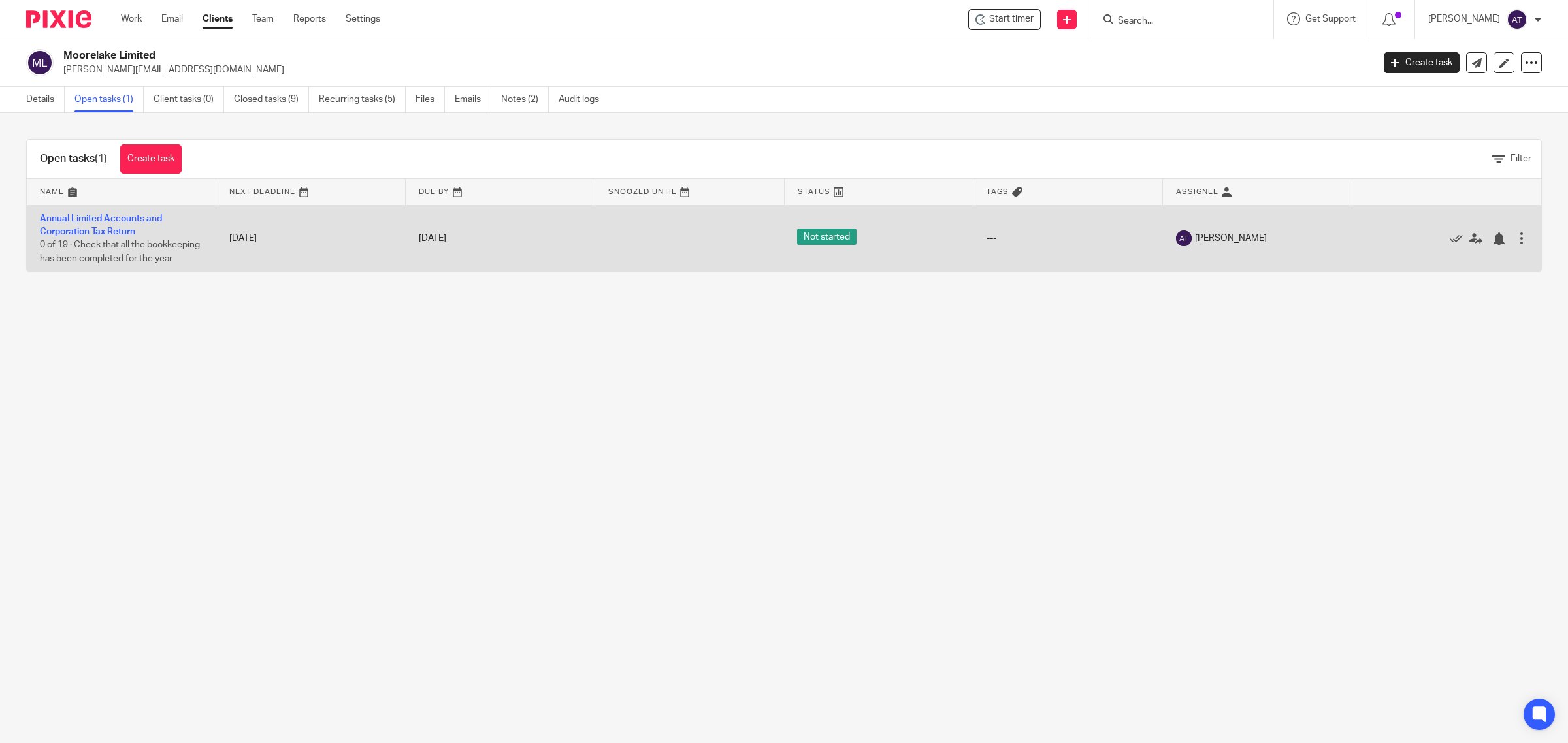
click at [116, 224] on td "Annual Limited Accounts and Corporation Tax Return 0 of 19 · Check that all the…" at bounding box center [121, 238] width 189 height 67
click at [121, 231] on link "Annual Limited Accounts and Corporation Tax Return" at bounding box center [101, 225] width 122 height 22
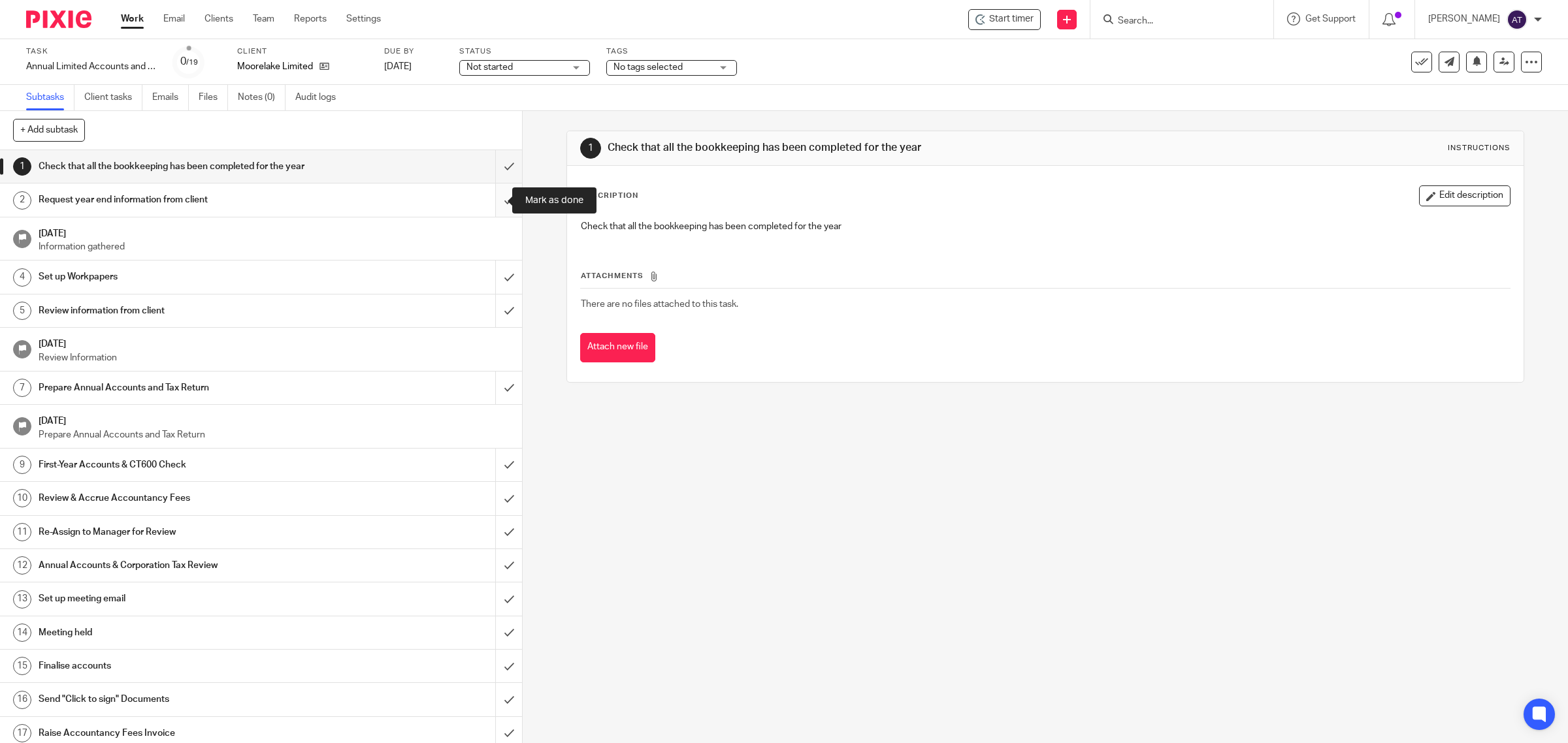
click at [491, 197] on input "submit" at bounding box center [261, 199] width 522 height 33
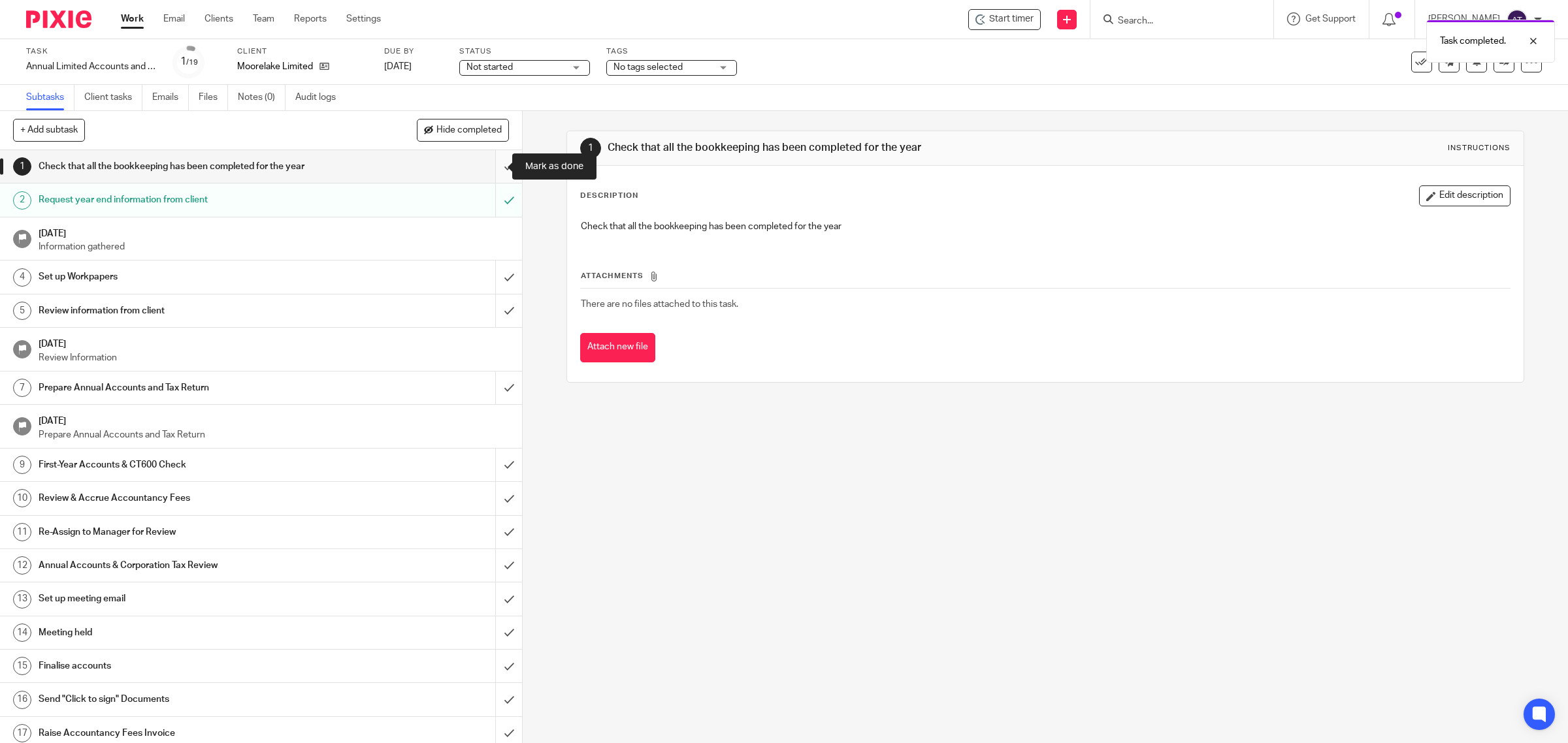
click at [488, 167] on input "submit" at bounding box center [261, 166] width 522 height 33
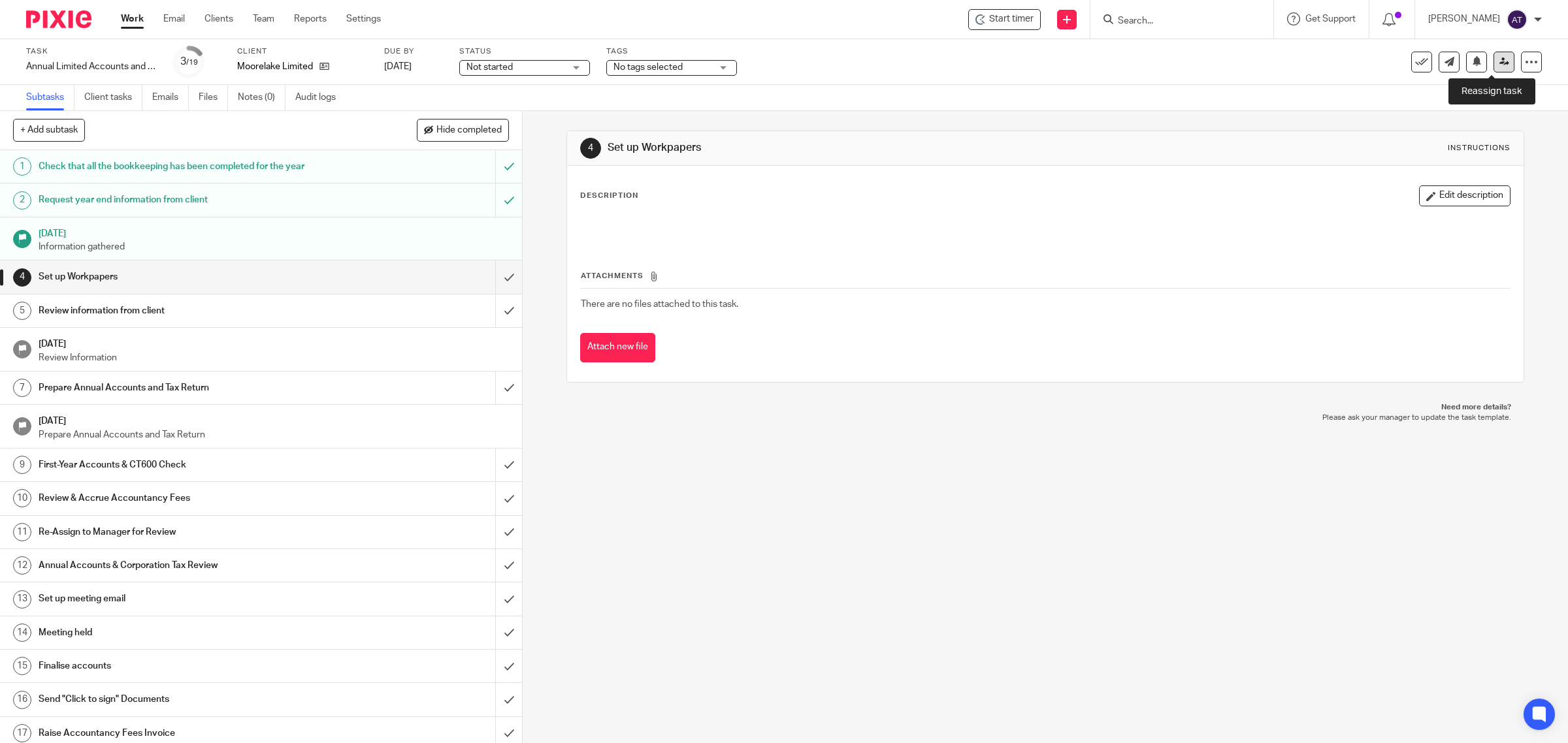
click at [1493, 67] on link at bounding box center [1504, 61] width 20 height 20
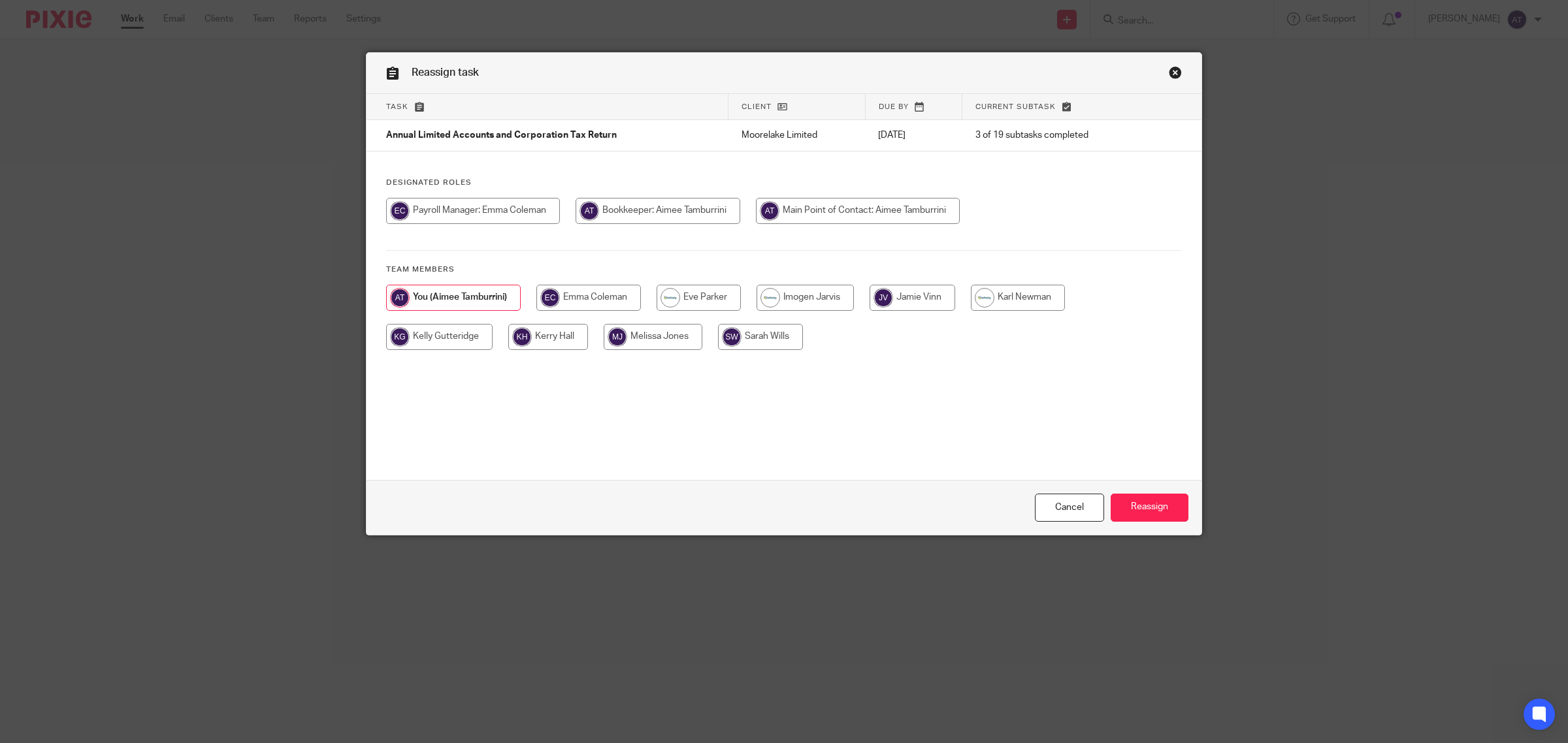
click at [928, 301] on input "radio" at bounding box center [912, 298] width 86 height 26
radio input "true"
click at [1132, 511] on input "Reassign" at bounding box center [1149, 507] width 77 height 28
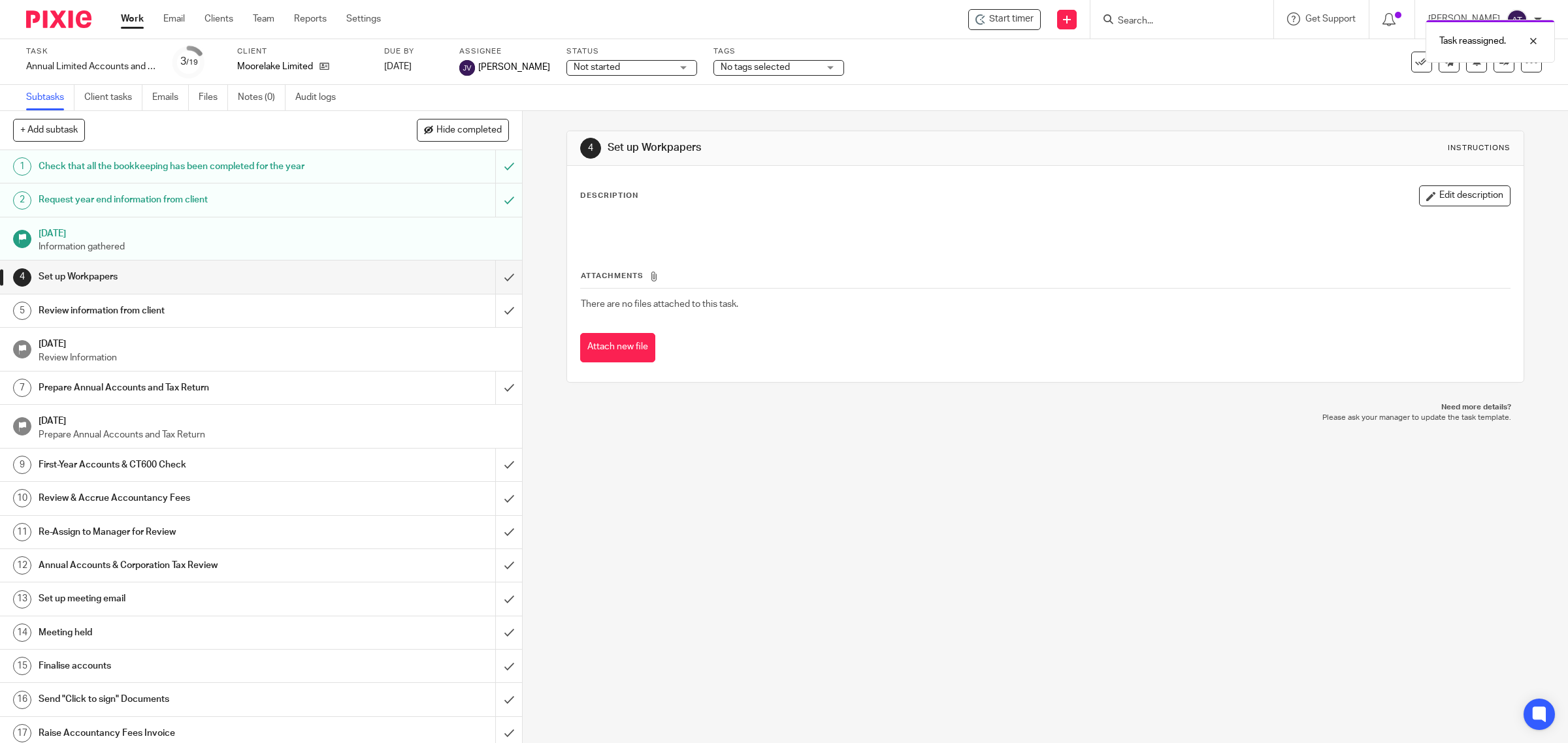
click at [1137, 17] on div "Task reassigned." at bounding box center [1168, 37] width 770 height 49
click at [1129, 23] on div "Task reassigned." at bounding box center [1168, 37] width 770 height 49
click at [1125, 19] on input "Search" at bounding box center [1175, 21] width 117 height 12
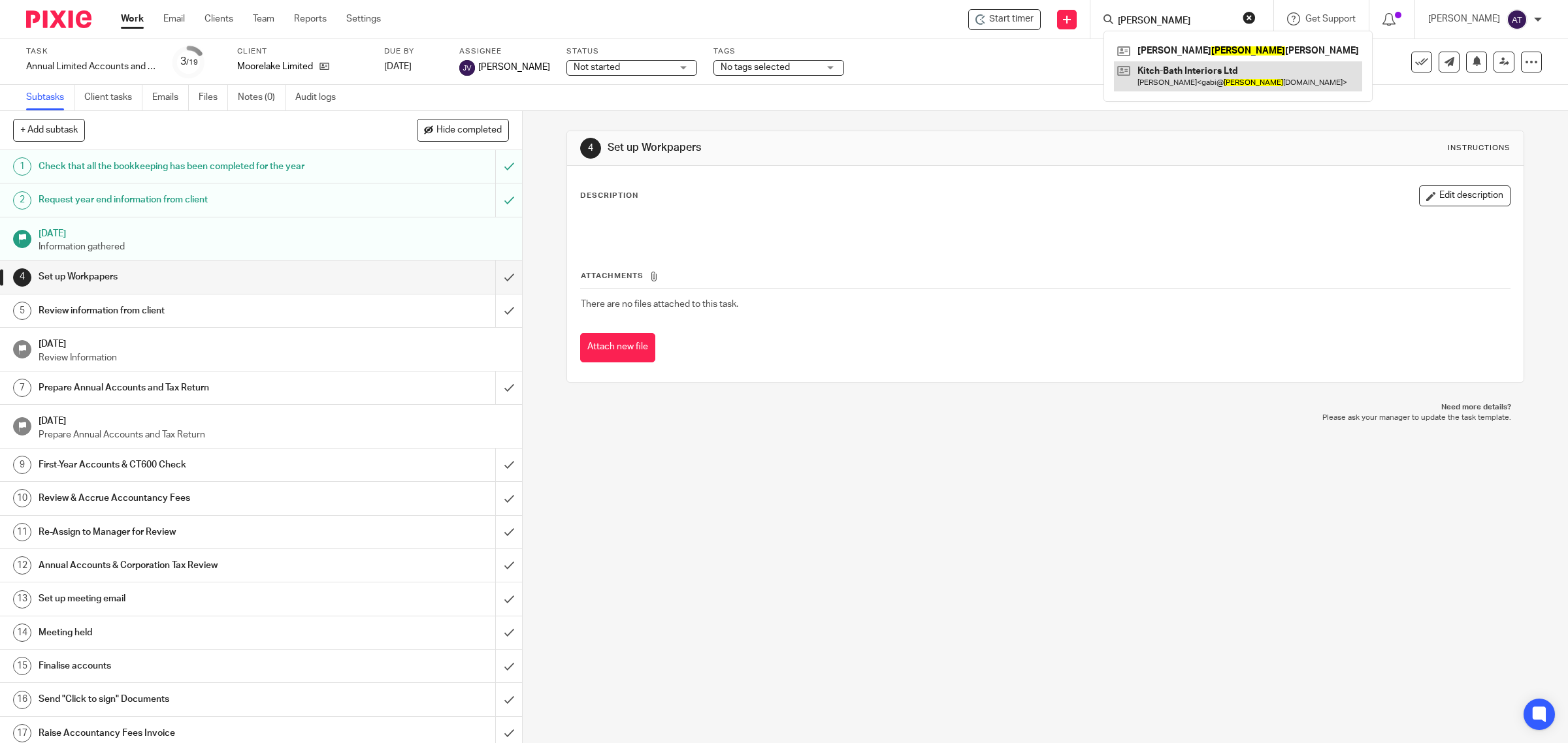
type input "[PERSON_NAME]"
click at [1193, 80] on link at bounding box center [1238, 76] width 248 height 30
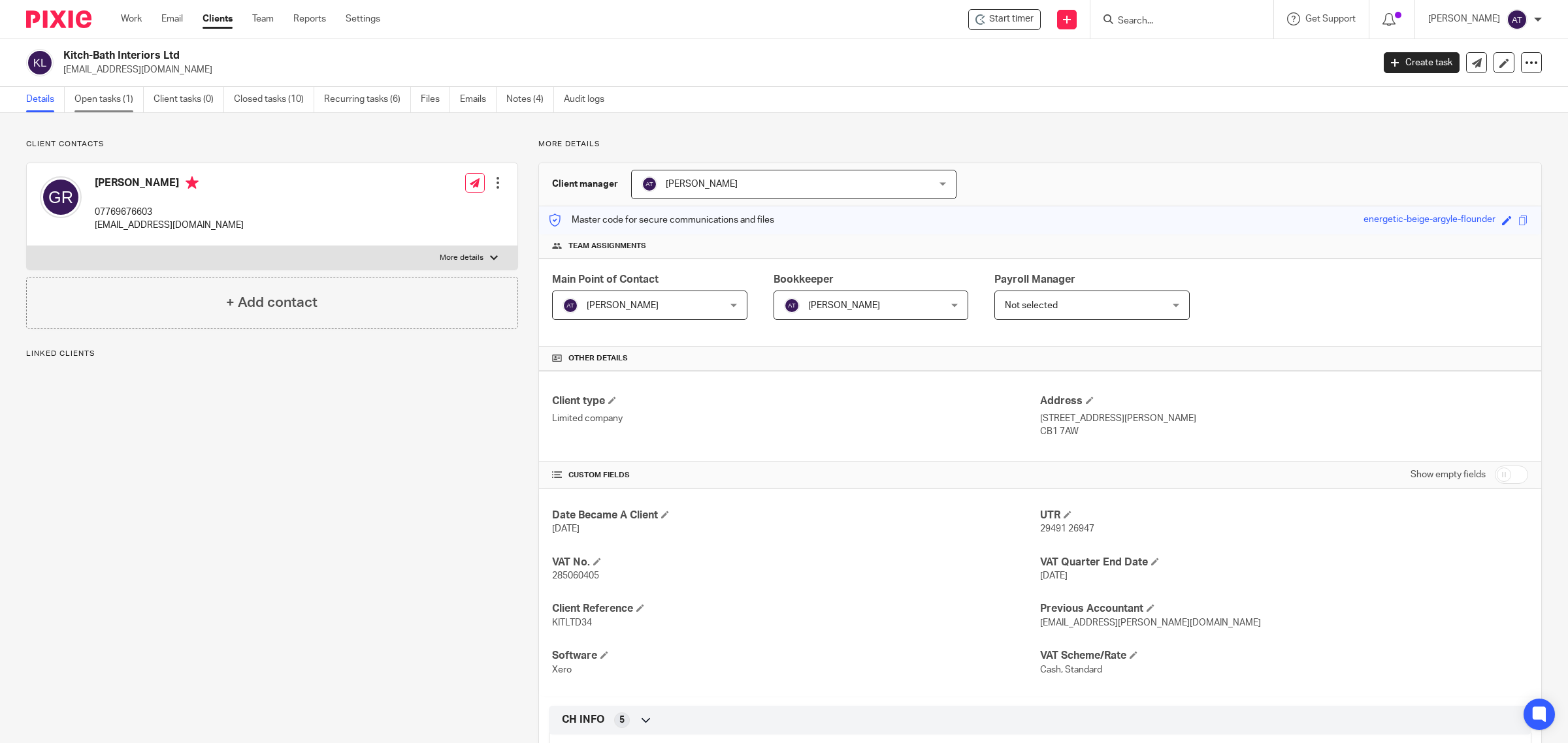
click at [113, 102] on link "Open tasks (1)" at bounding box center [109, 99] width 69 height 25
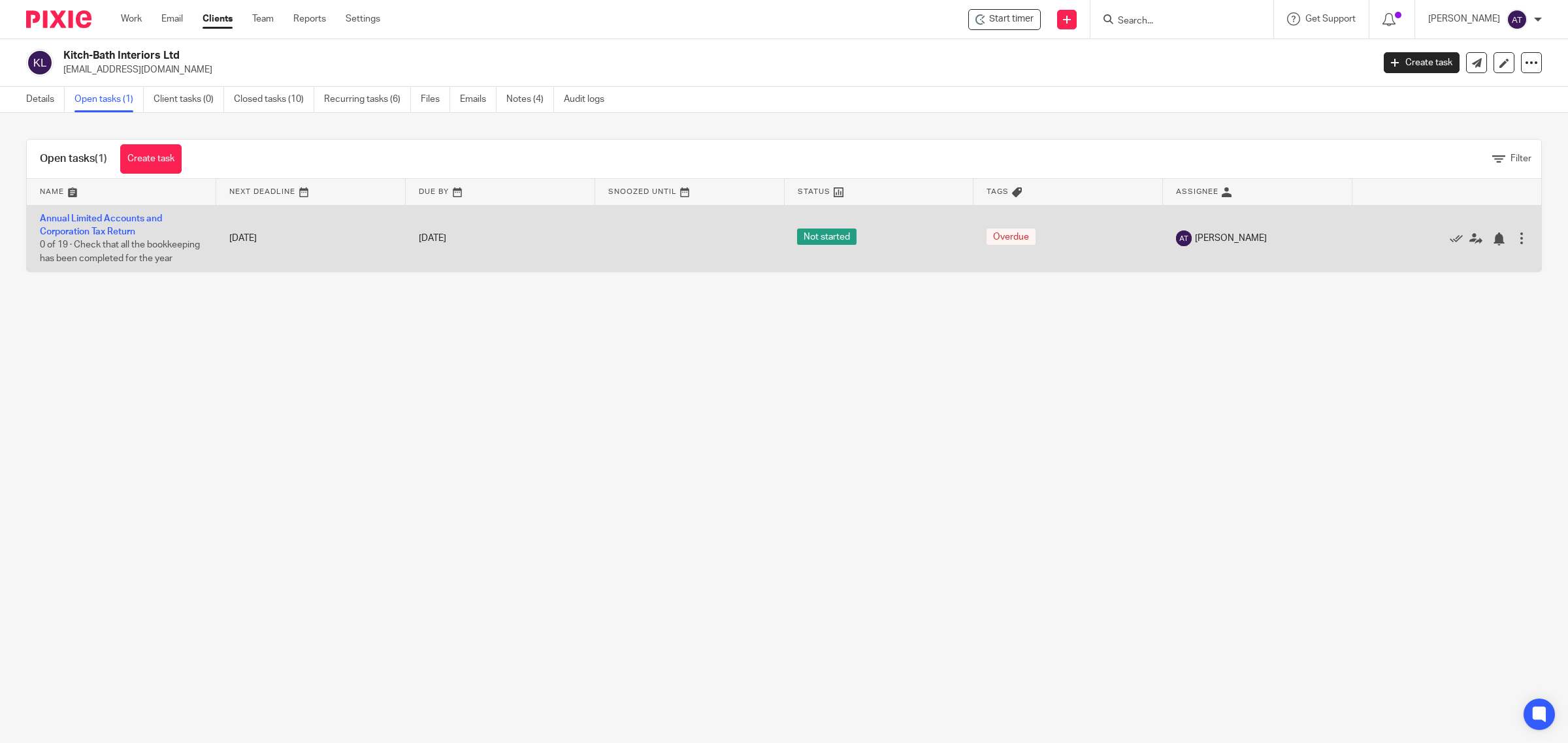
click at [108, 225] on td "Annual Limited Accounts and Corporation Tax Return 0 of 19 · Check that all the…" at bounding box center [121, 238] width 189 height 67
click at [106, 231] on link "Annual Limited Accounts and Corporation Tax Return" at bounding box center [101, 225] width 122 height 22
